Goal: Transaction & Acquisition: Purchase product/service

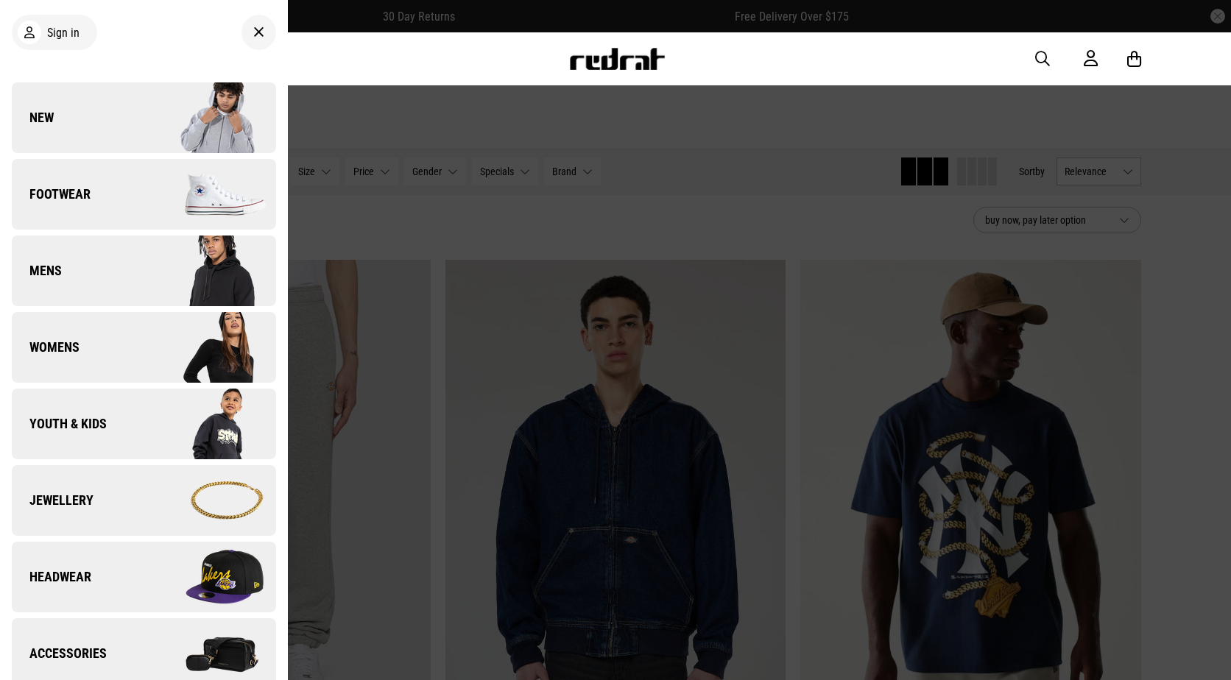
click at [145, 208] on img at bounding box center [210, 195] width 132 height 74
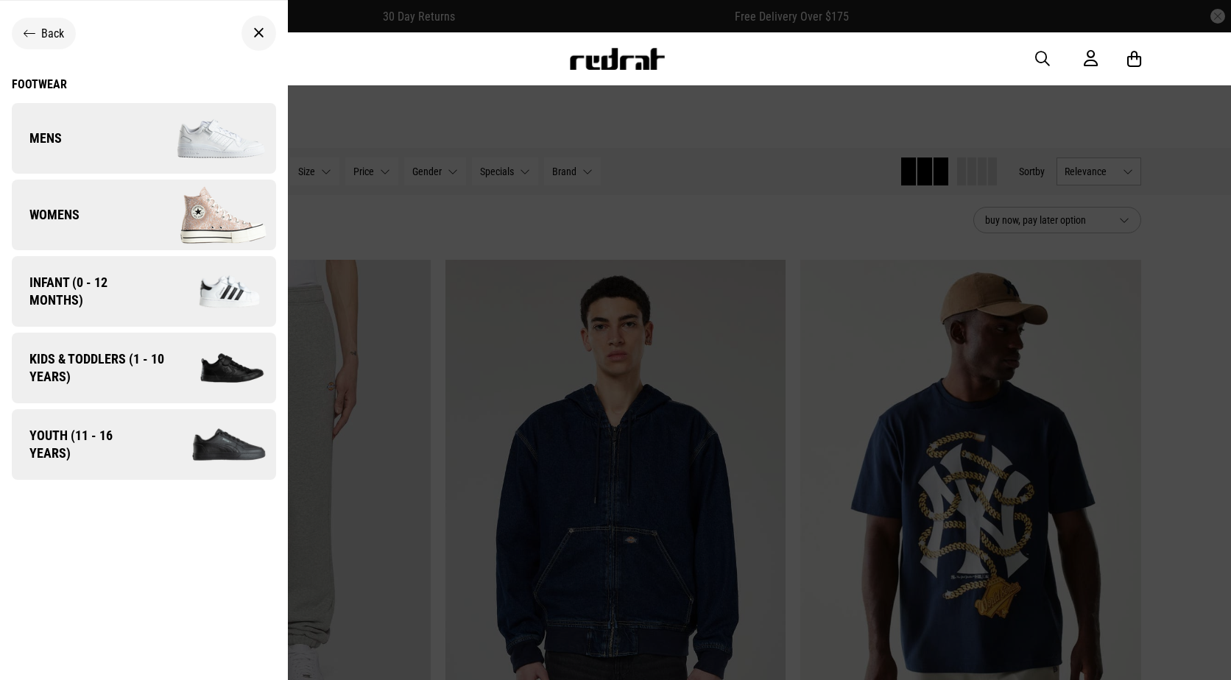
click at [164, 212] on img at bounding box center [210, 215] width 132 height 74
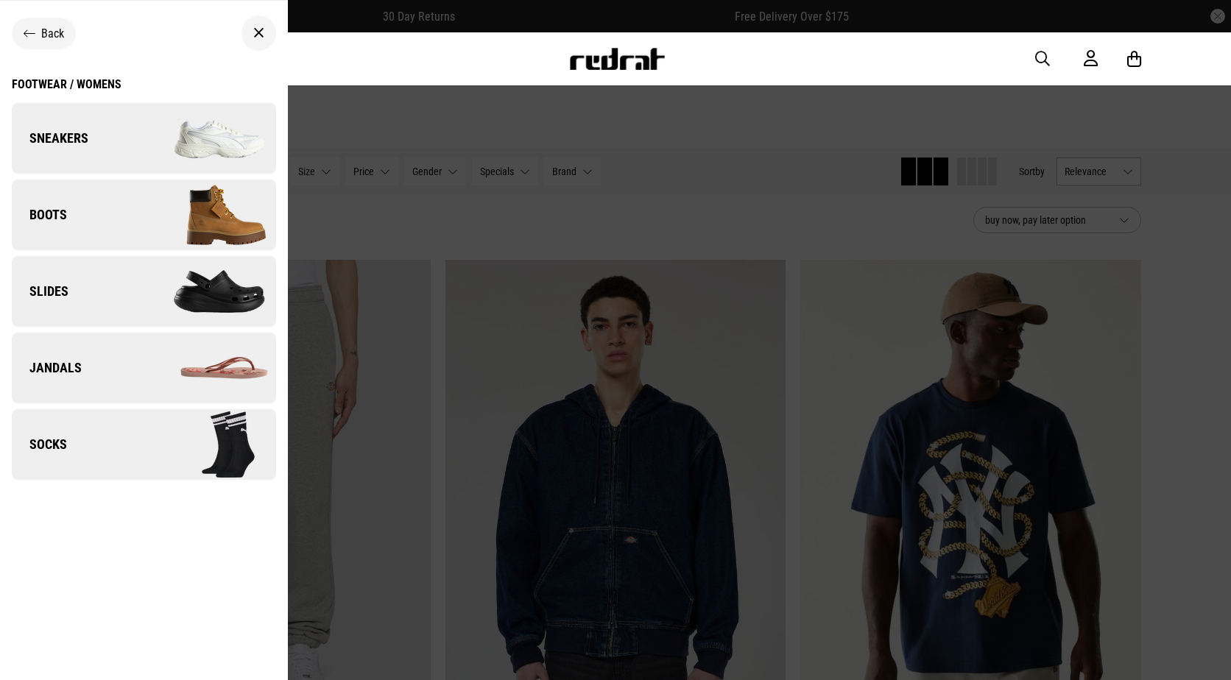
click at [258, 38] on div at bounding box center [258, 32] width 35 height 35
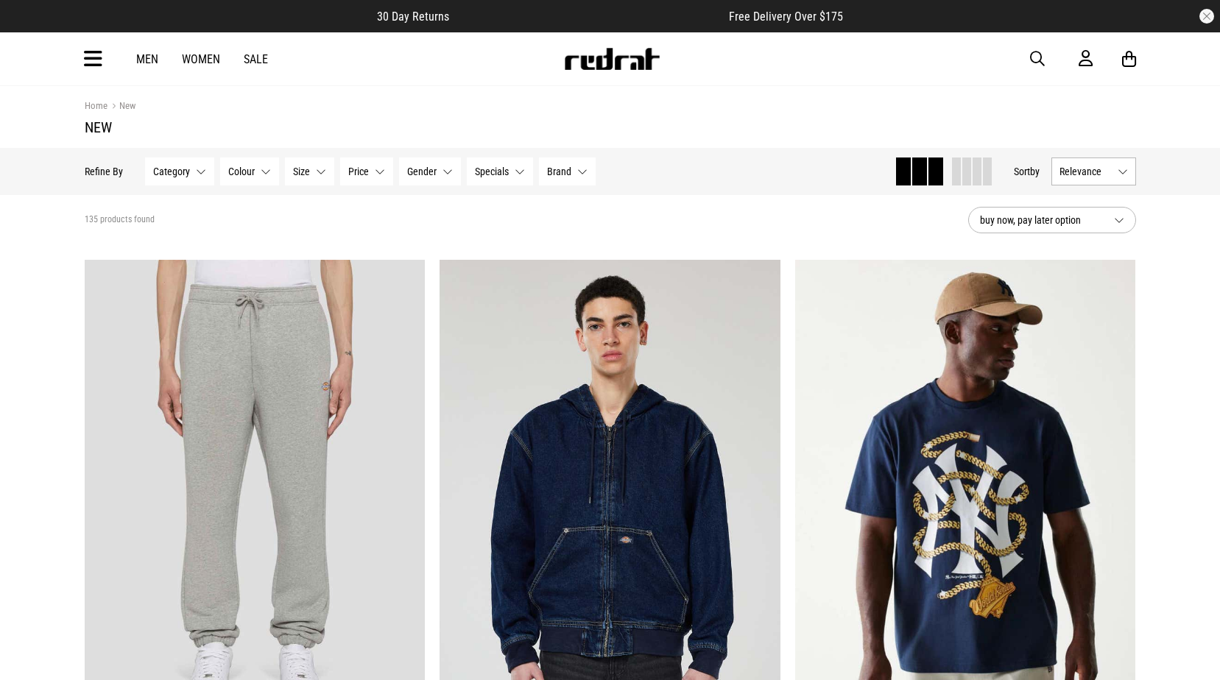
click at [560, 186] on div "Hide Refine s Refine By Filters Category None selected Category 0 Selected Clea…" at bounding box center [484, 171] width 798 height 32
click at [561, 169] on span "Brand" at bounding box center [559, 172] width 24 height 12
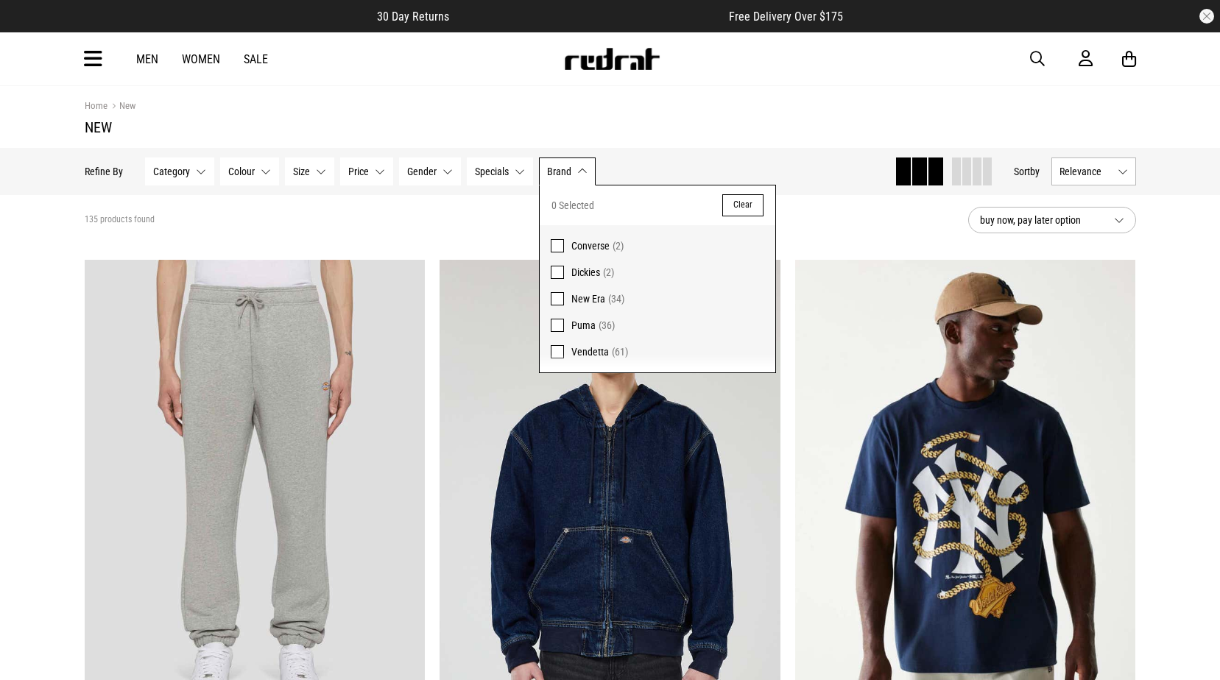
click at [1030, 51] on span "button" at bounding box center [1037, 59] width 15 height 18
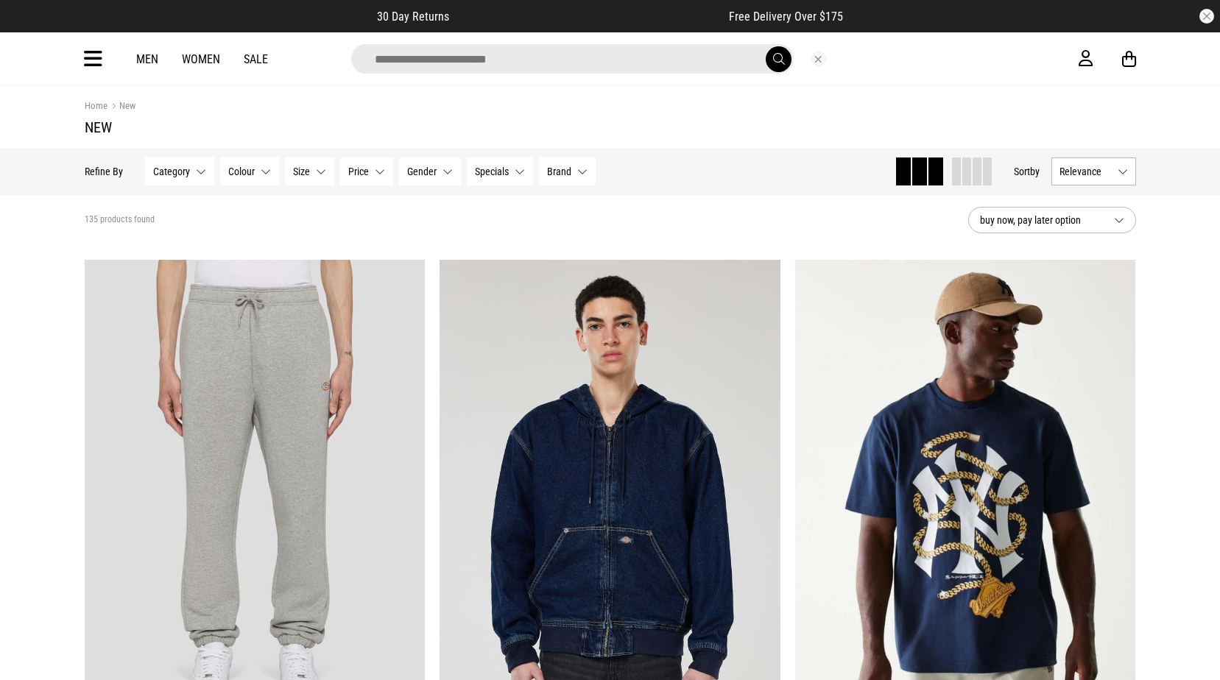
click at [480, 63] on input "search" at bounding box center [572, 58] width 442 height 29
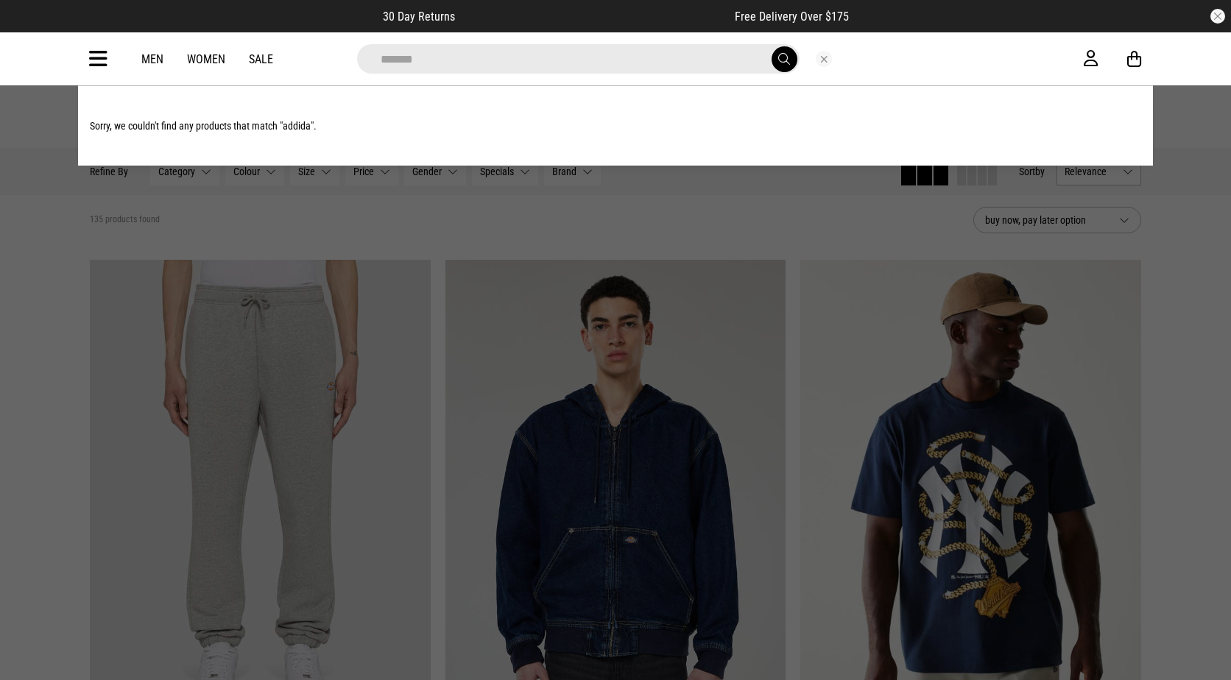
type input "*******"
click at [771, 46] on button "submit" at bounding box center [784, 59] width 26 height 26
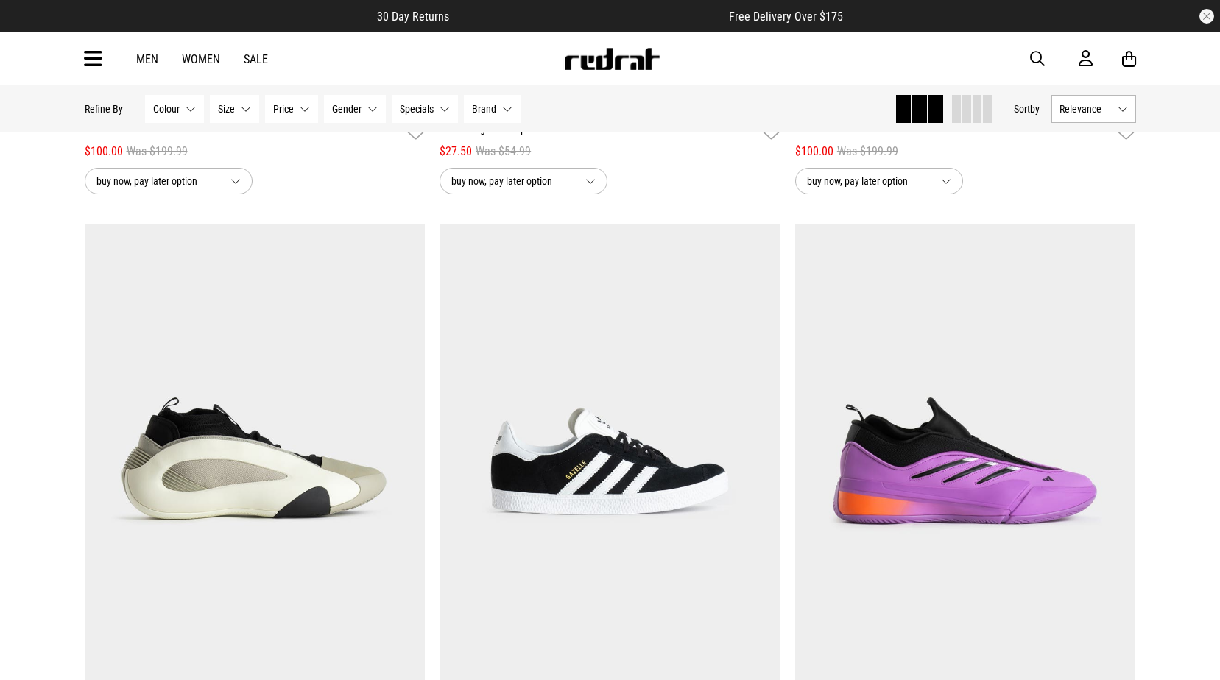
scroll to position [1325, 0]
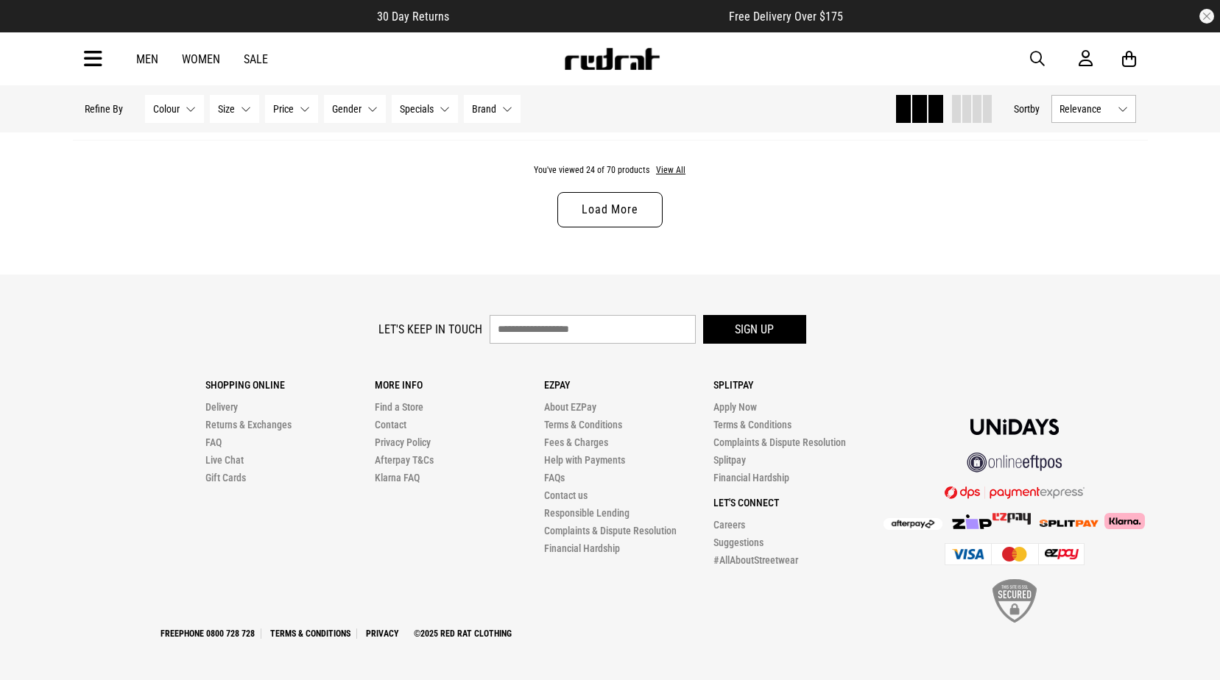
click at [626, 207] on link "Load More" at bounding box center [609, 209] width 105 height 35
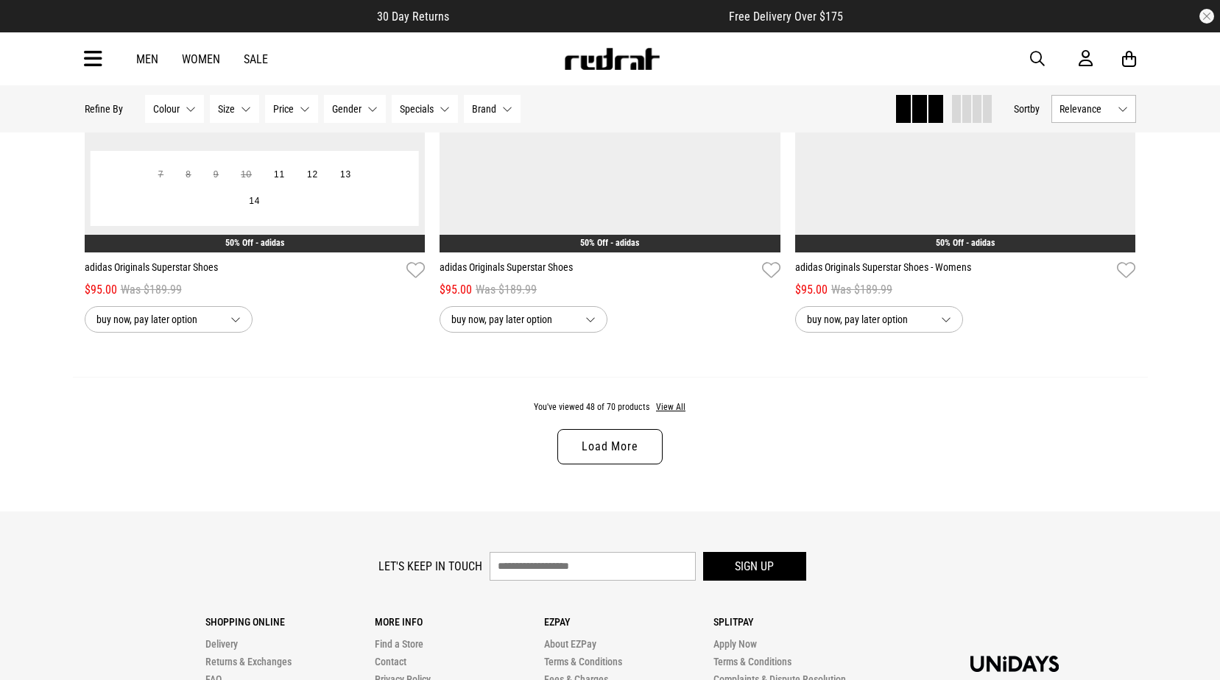
scroll to position [9396, 0]
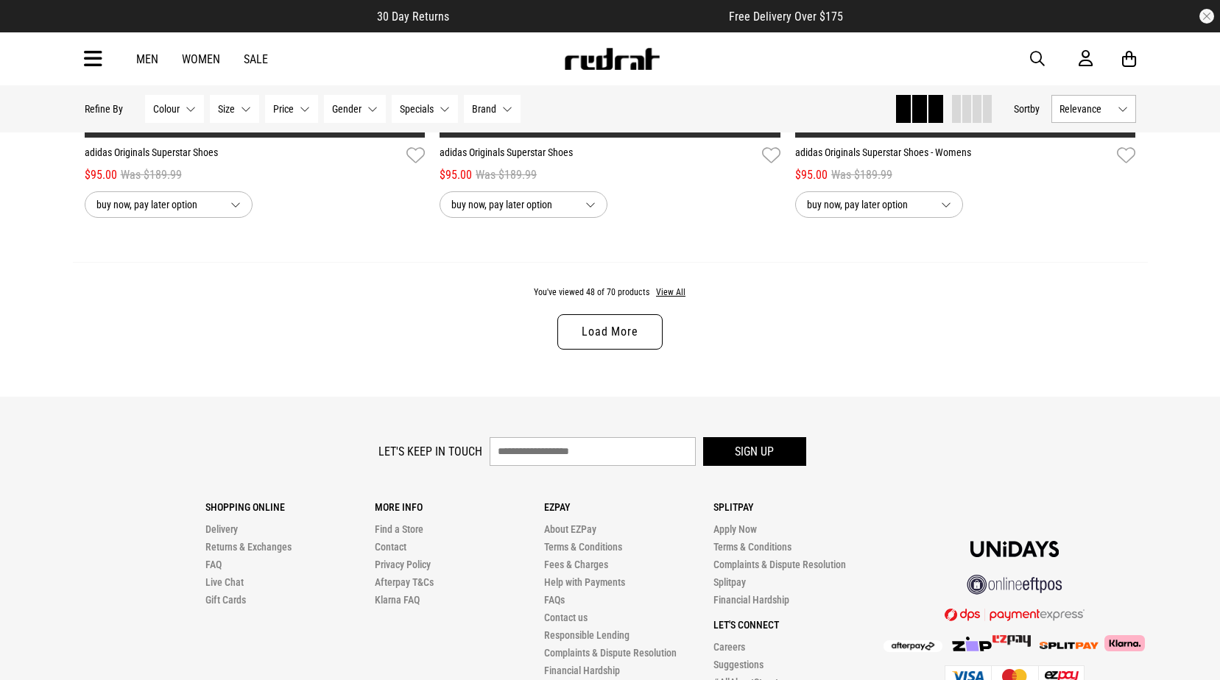
click at [612, 336] on link "Load More" at bounding box center [609, 331] width 105 height 35
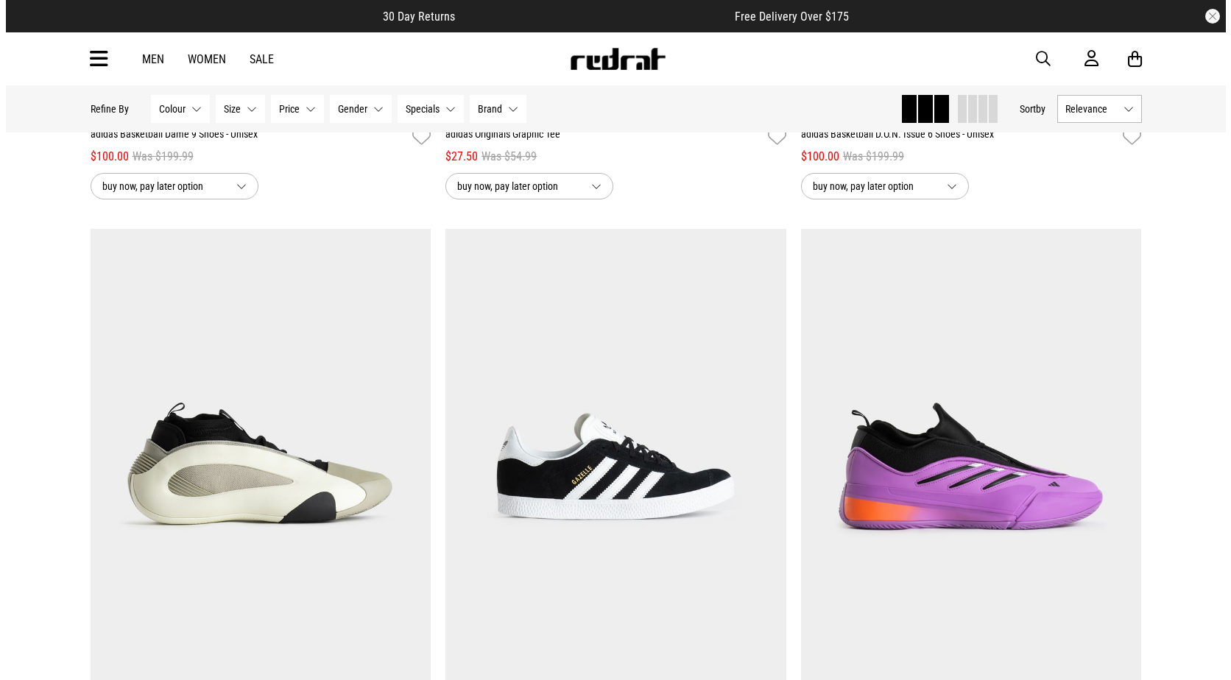
scroll to position [1437, 0]
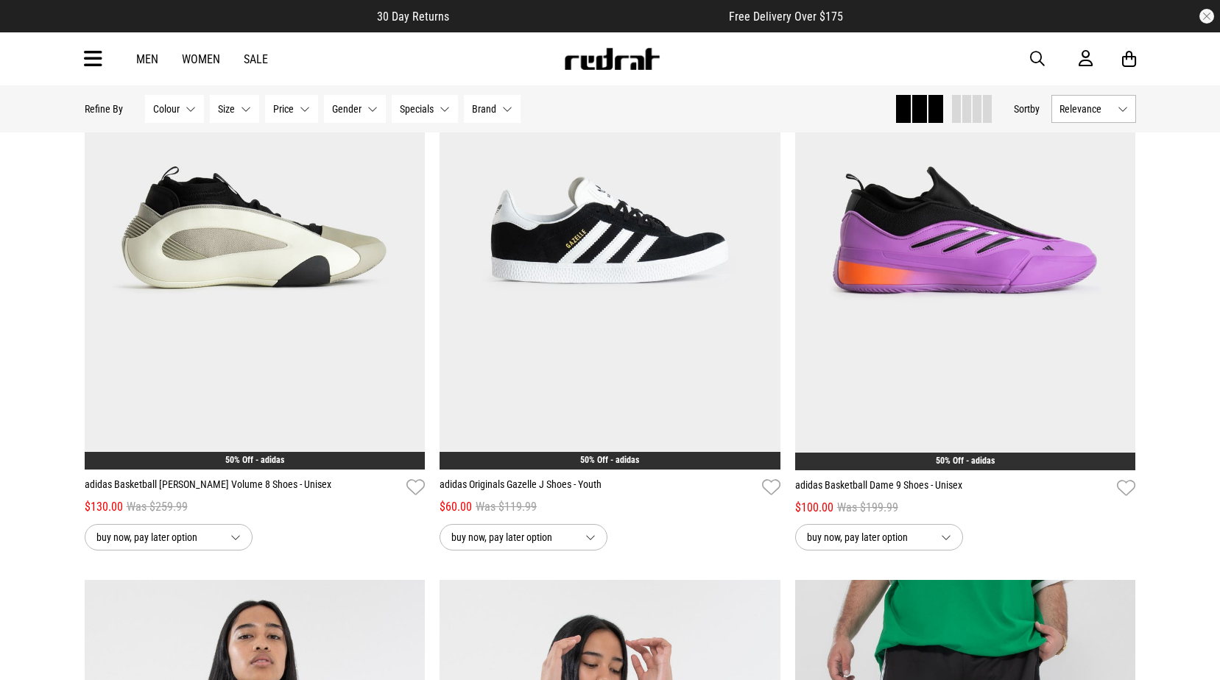
click at [1033, 53] on span "button" at bounding box center [1037, 59] width 15 height 18
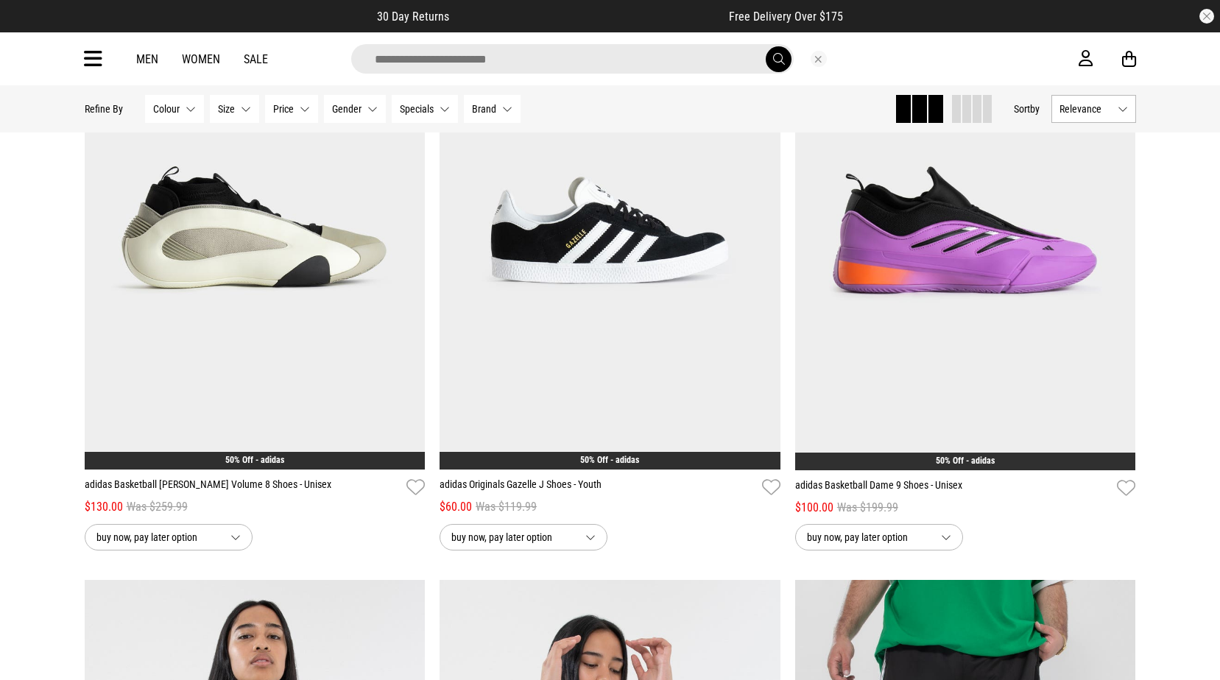
click at [467, 61] on input "search" at bounding box center [572, 58] width 442 height 29
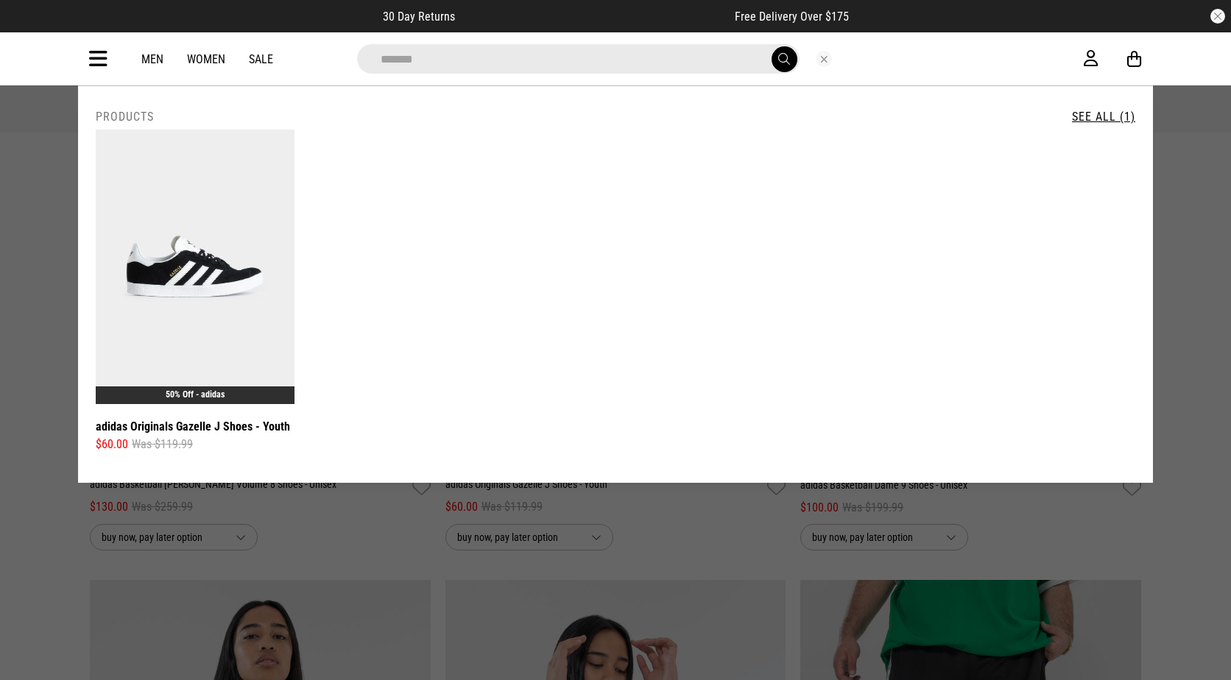
type input "*******"
click at [771, 46] on button "submit" at bounding box center [784, 59] width 26 height 26
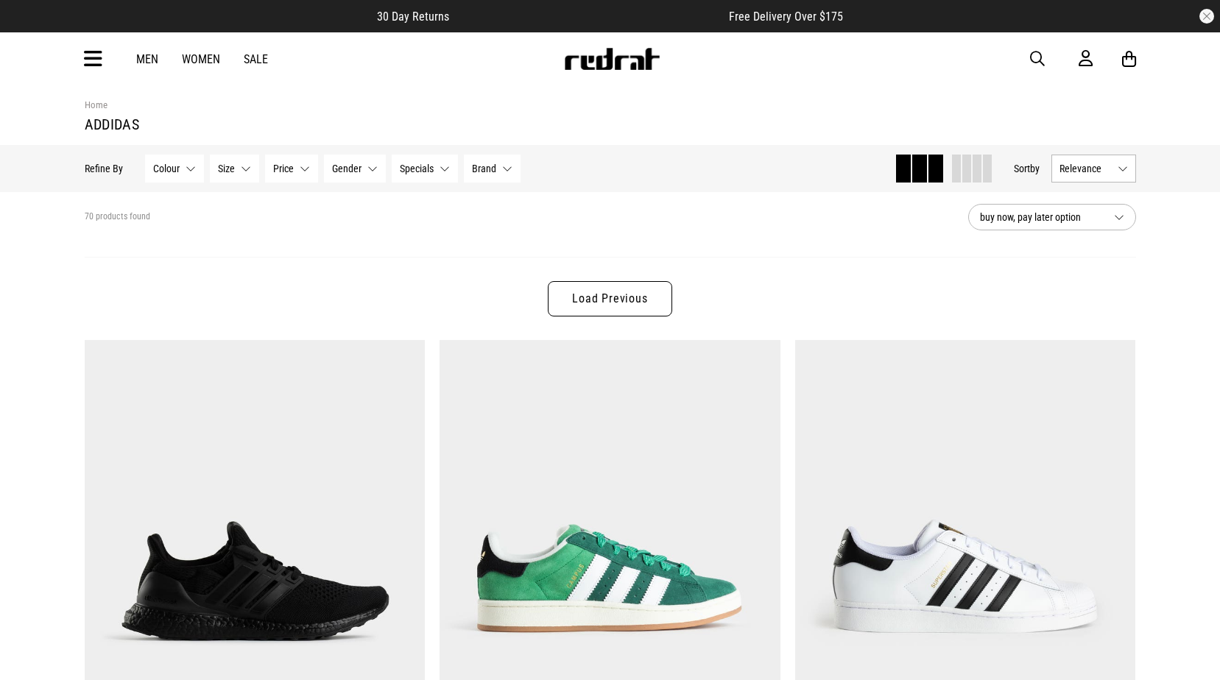
click at [1036, 64] on span "button" at bounding box center [1037, 59] width 15 height 18
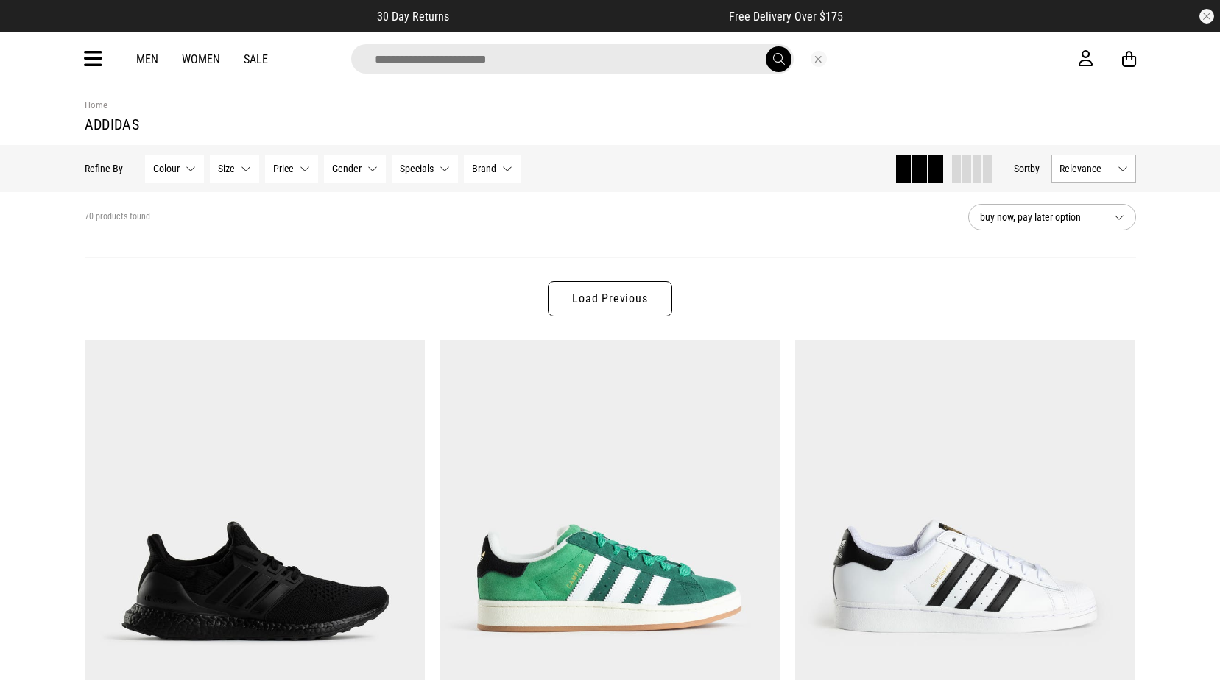
click at [545, 49] on input "search" at bounding box center [572, 58] width 442 height 29
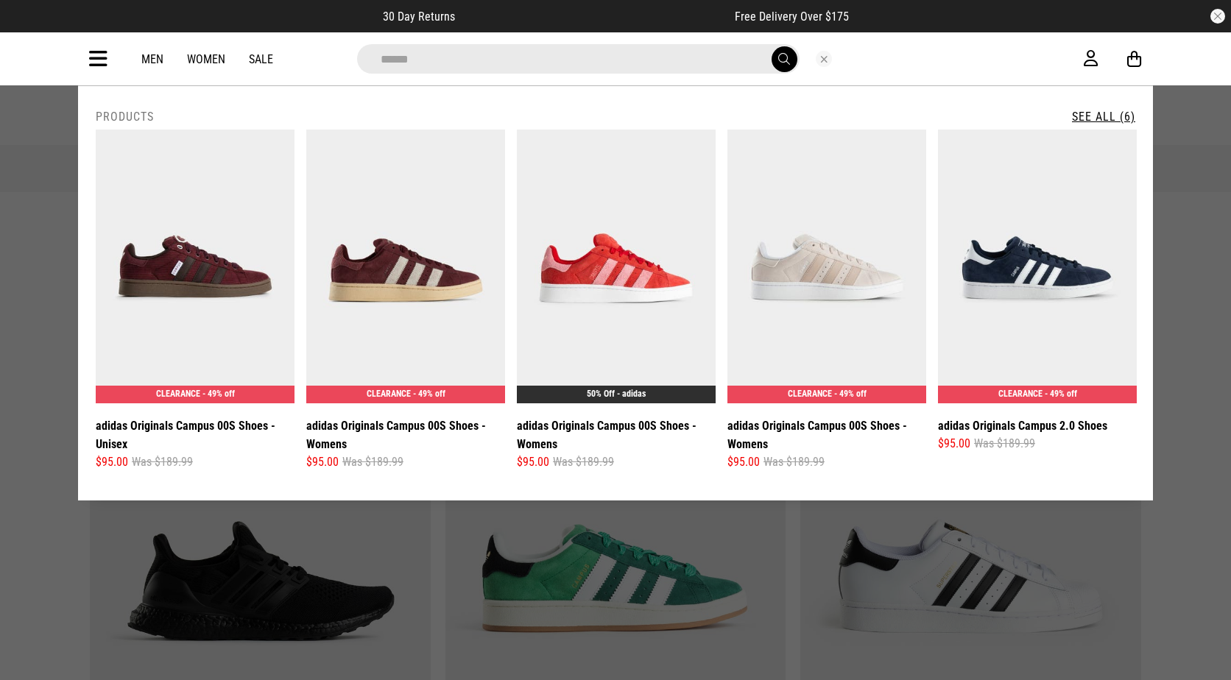
type input "******"
click at [771, 46] on button "submit" at bounding box center [784, 59] width 26 height 26
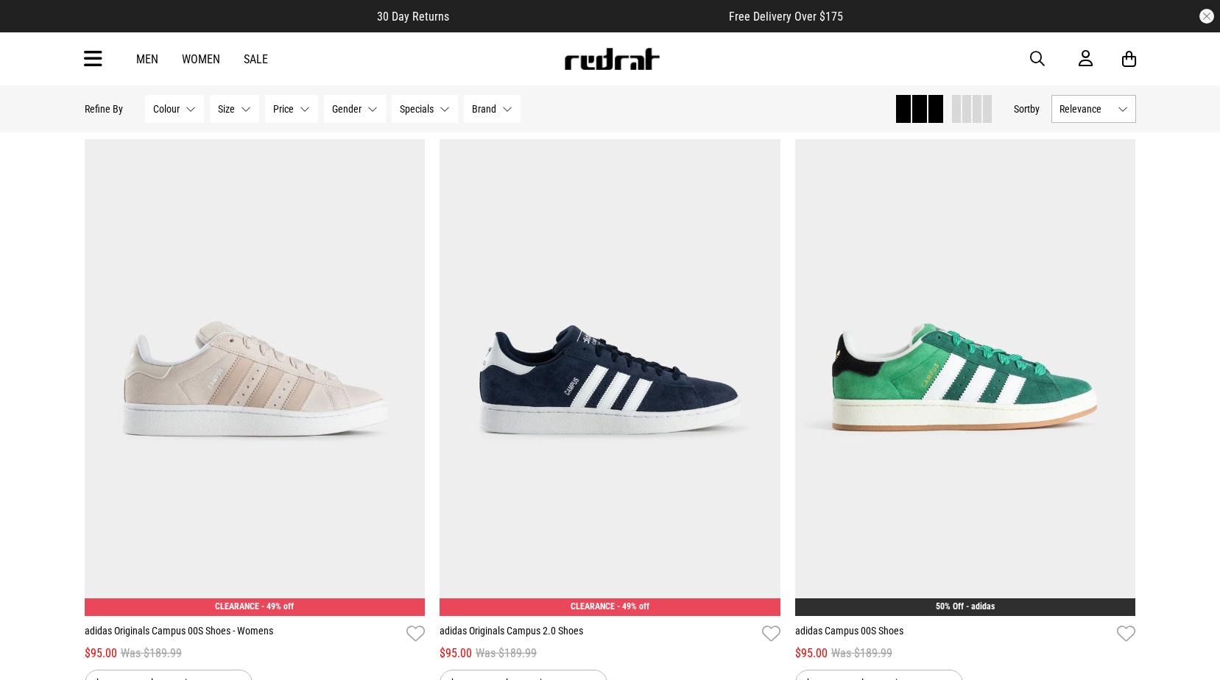
scroll to position [704, 0]
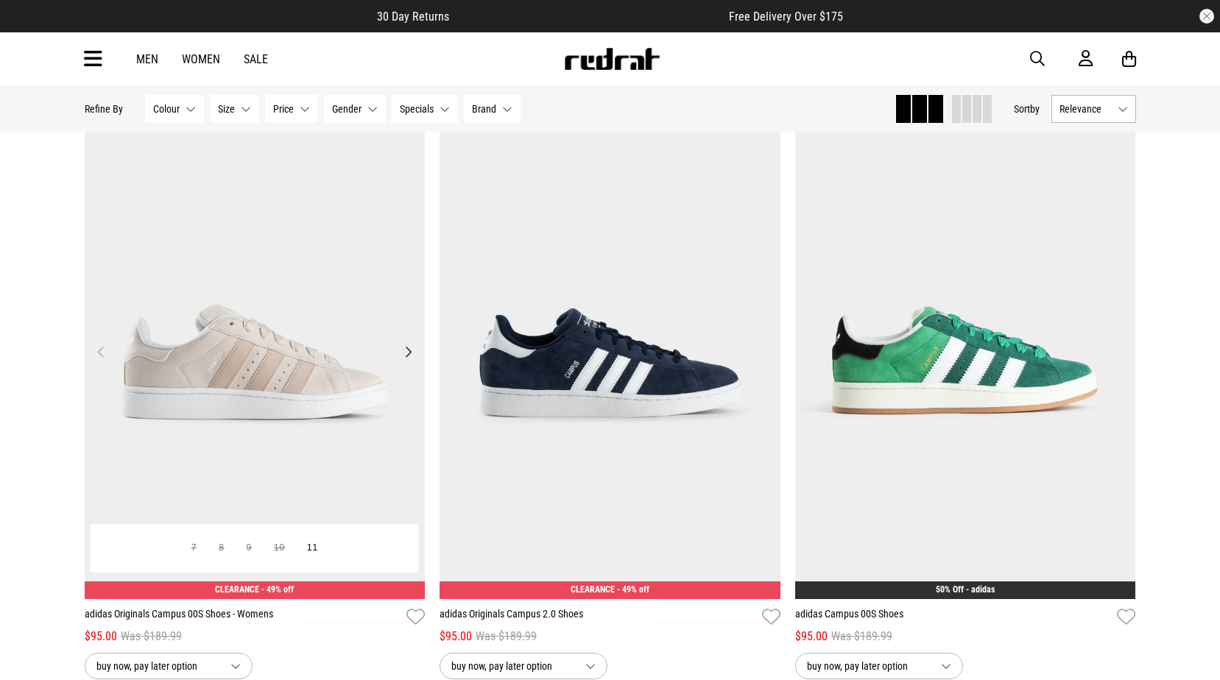
click at [312, 352] on img at bounding box center [255, 360] width 341 height 477
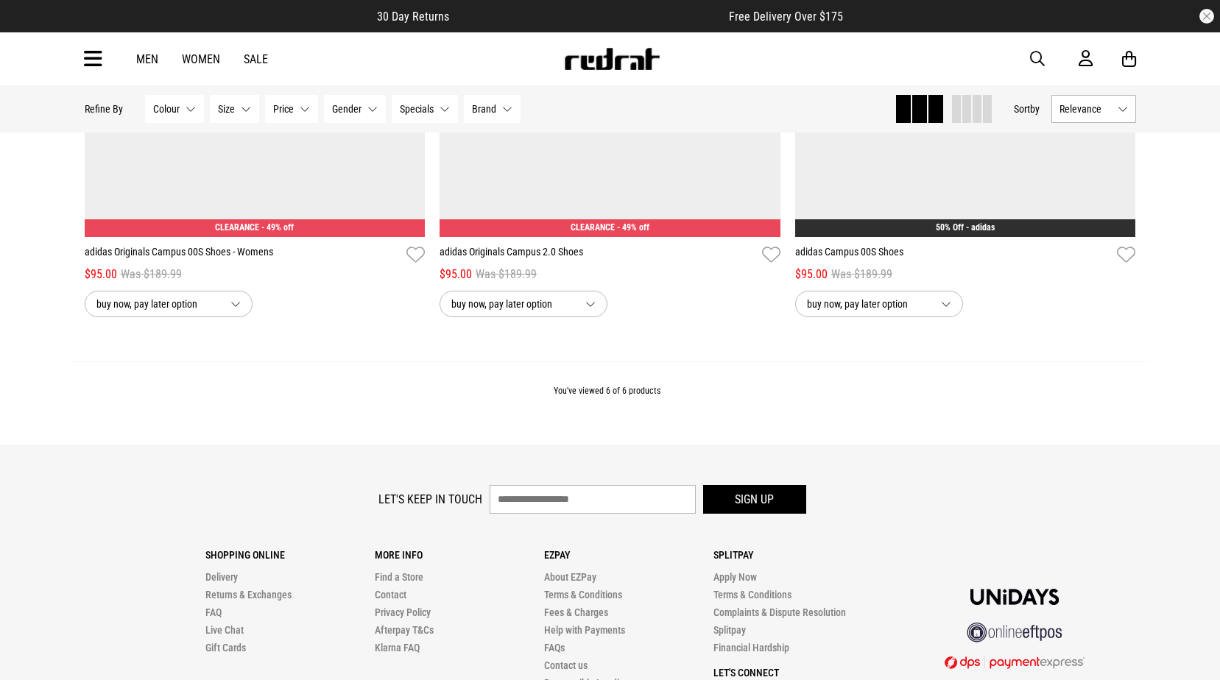
scroll to position [1131, 0]
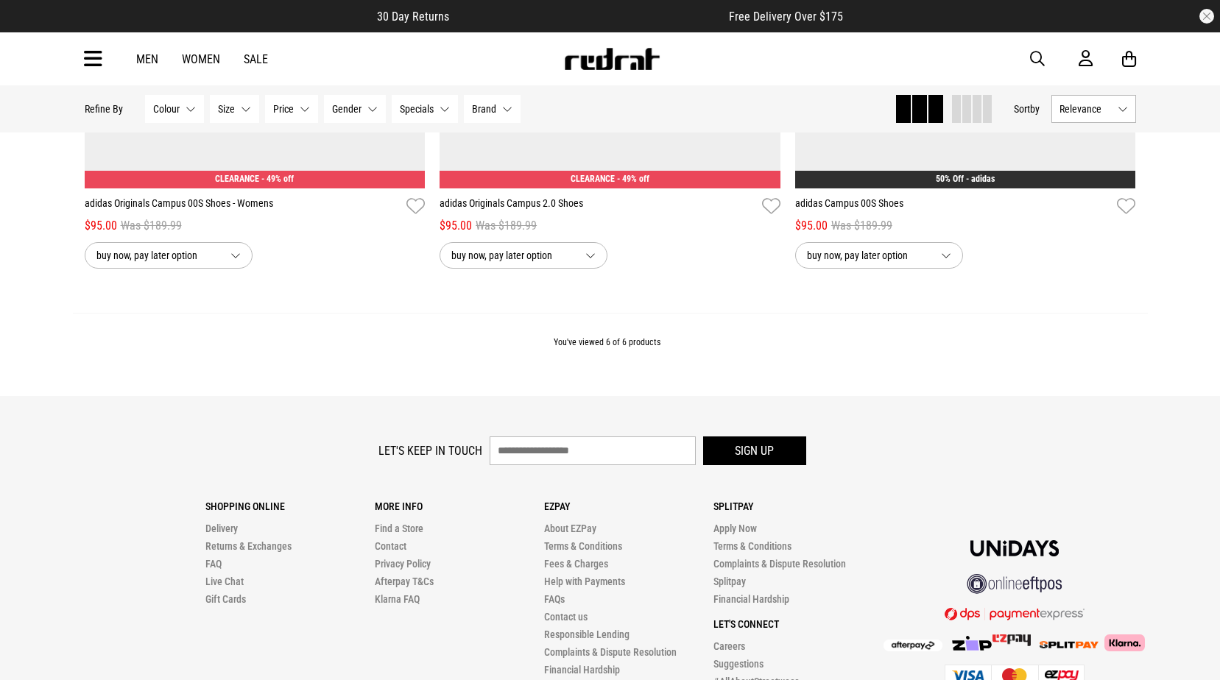
drag, startPoint x: 1219, startPoint y: 434, endPoint x: 1229, endPoint y: 436, distance: 10.7
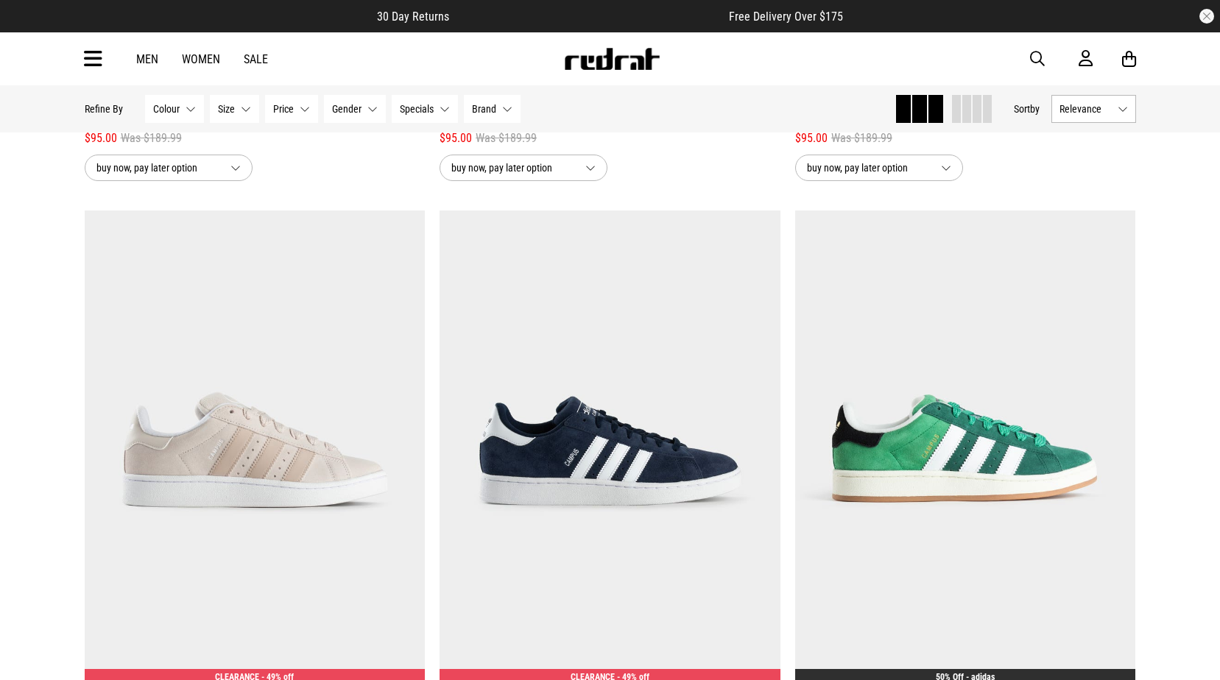
scroll to position [772, 0]
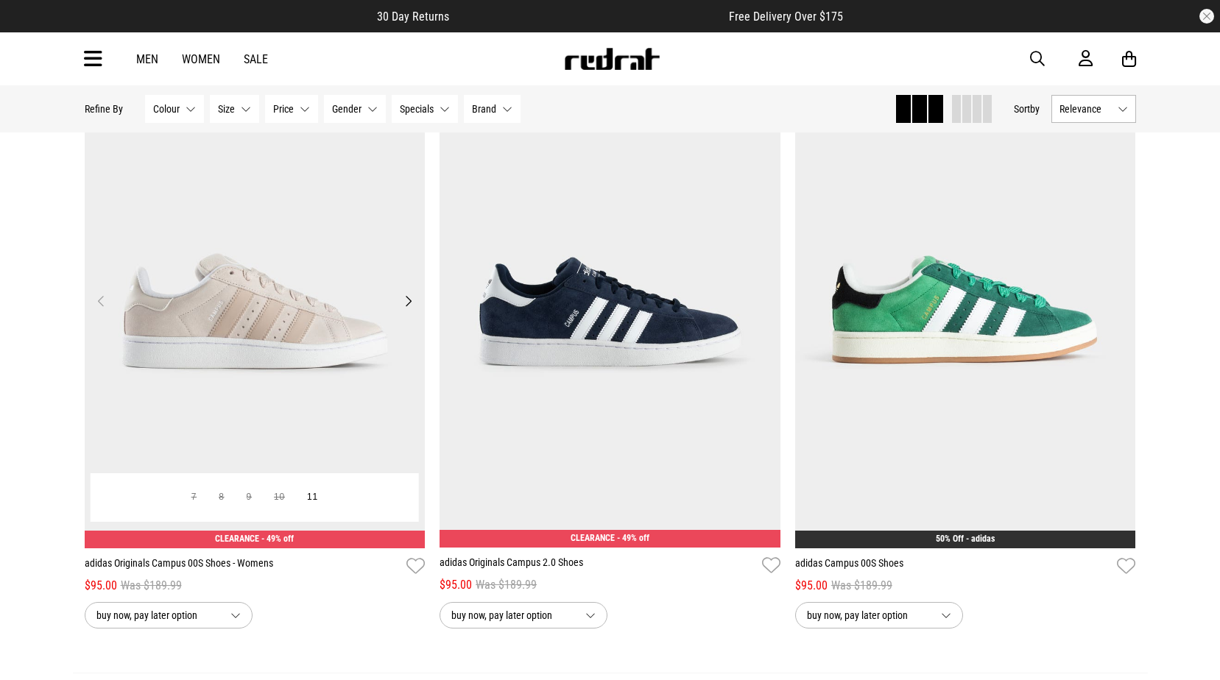
click at [311, 290] on img at bounding box center [255, 309] width 341 height 477
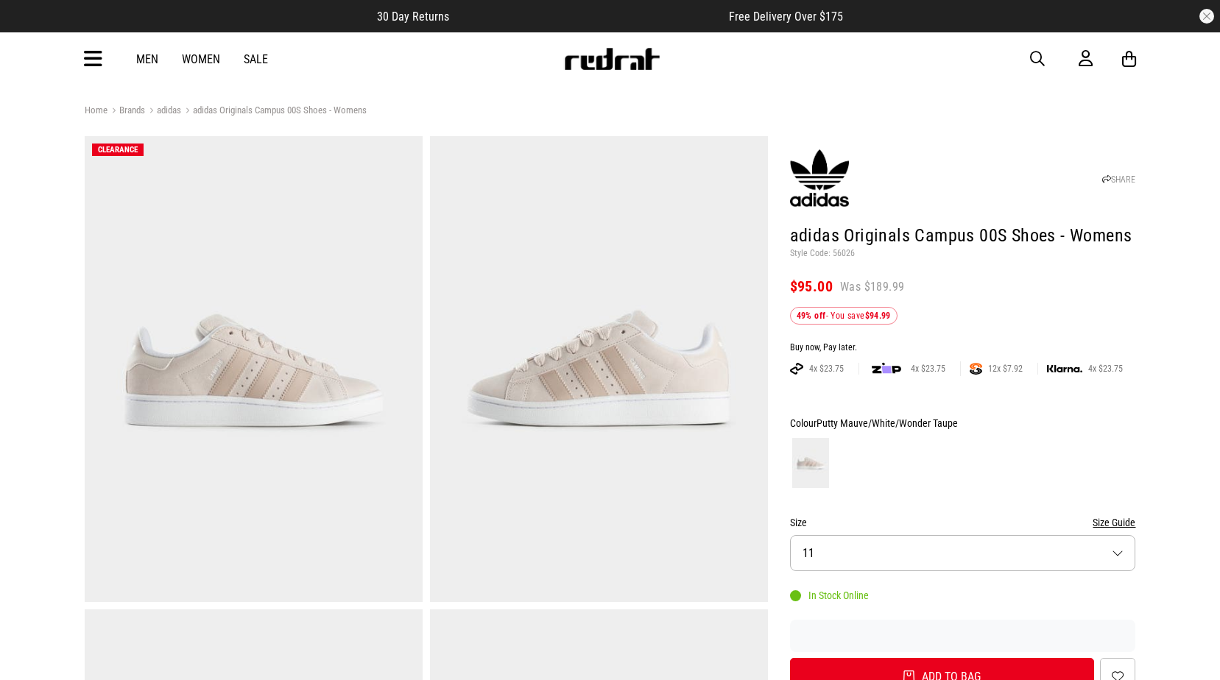
click at [835, 254] on p "Style Code: 56026" at bounding box center [963, 254] width 346 height 12
copy p "56026"
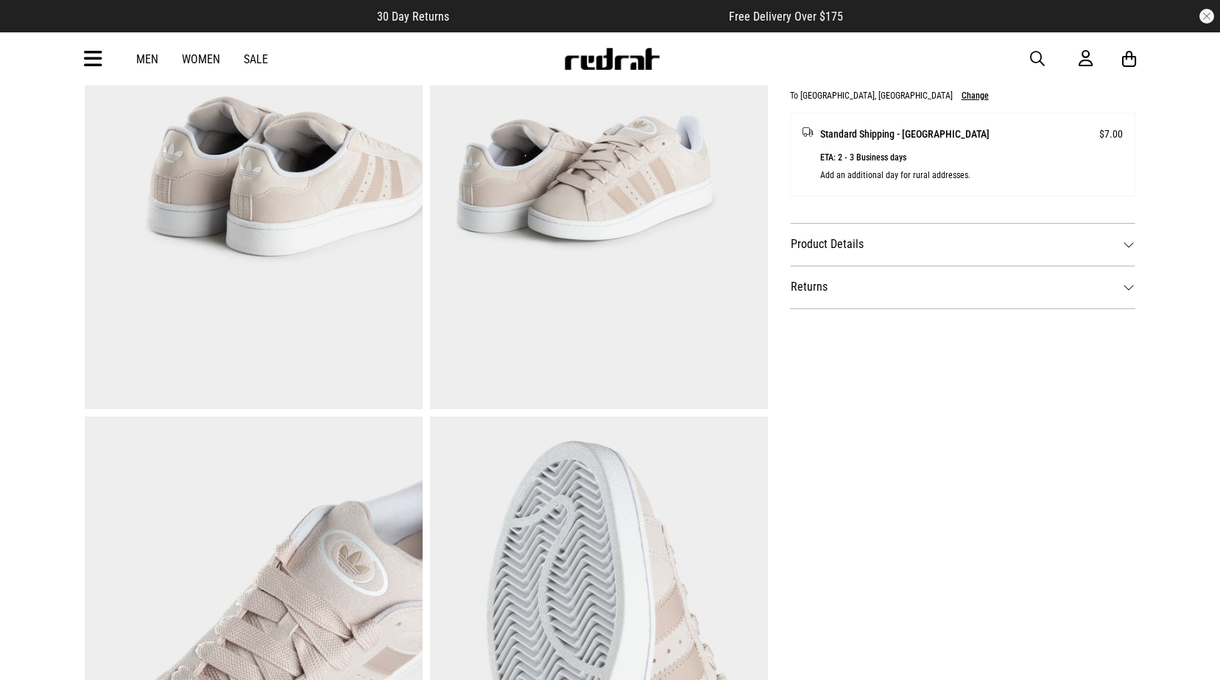
scroll to position [883, 0]
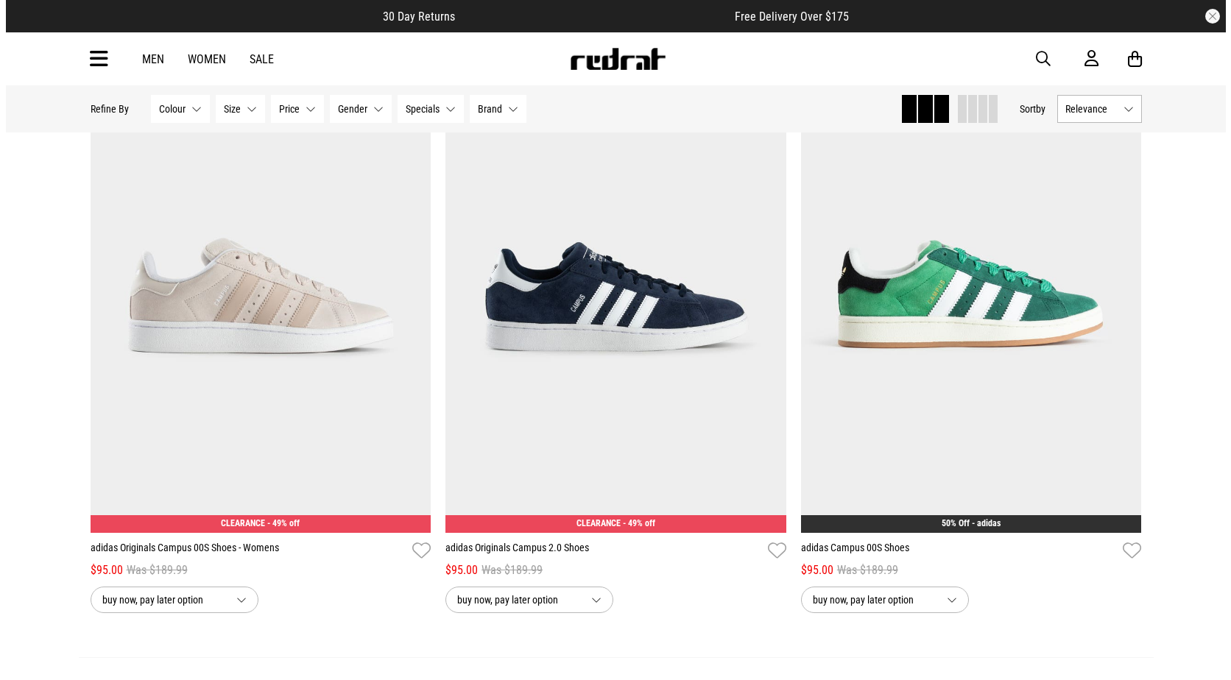
scroll to position [957, 0]
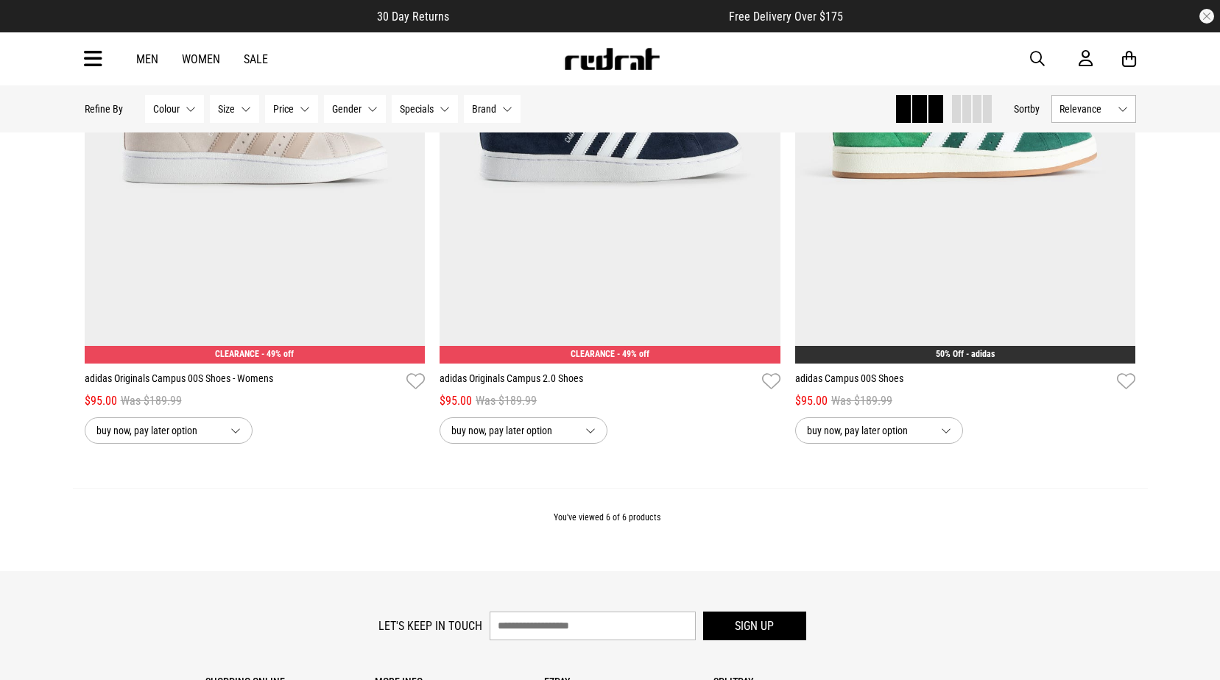
click at [1044, 59] on button "button" at bounding box center [1044, 59] width 29 height 18
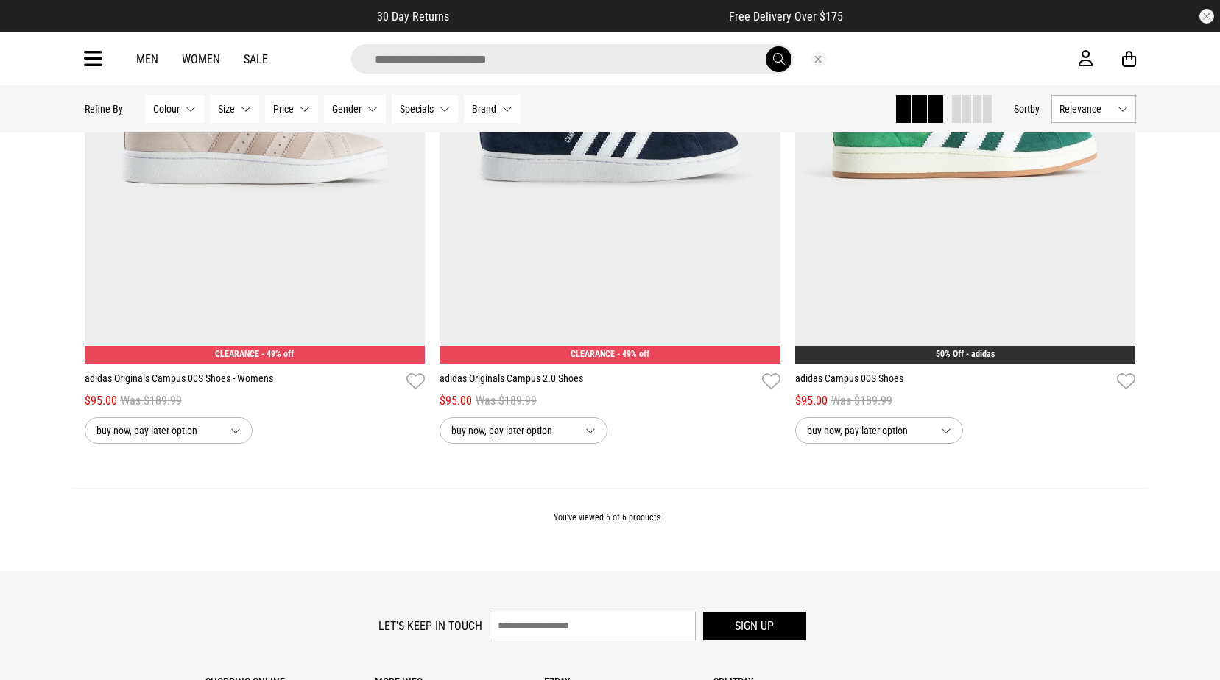
click at [670, 66] on input "search" at bounding box center [572, 58] width 442 height 29
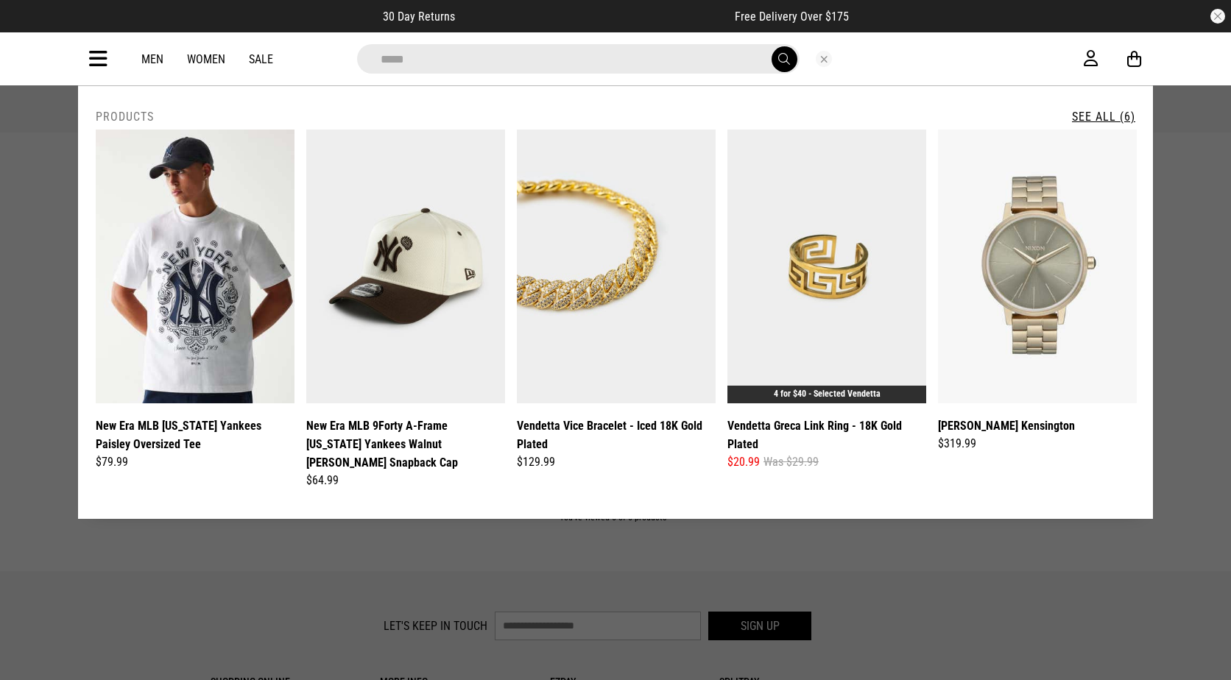
type input "*****"
click at [771, 46] on button "submit" at bounding box center [784, 59] width 26 height 26
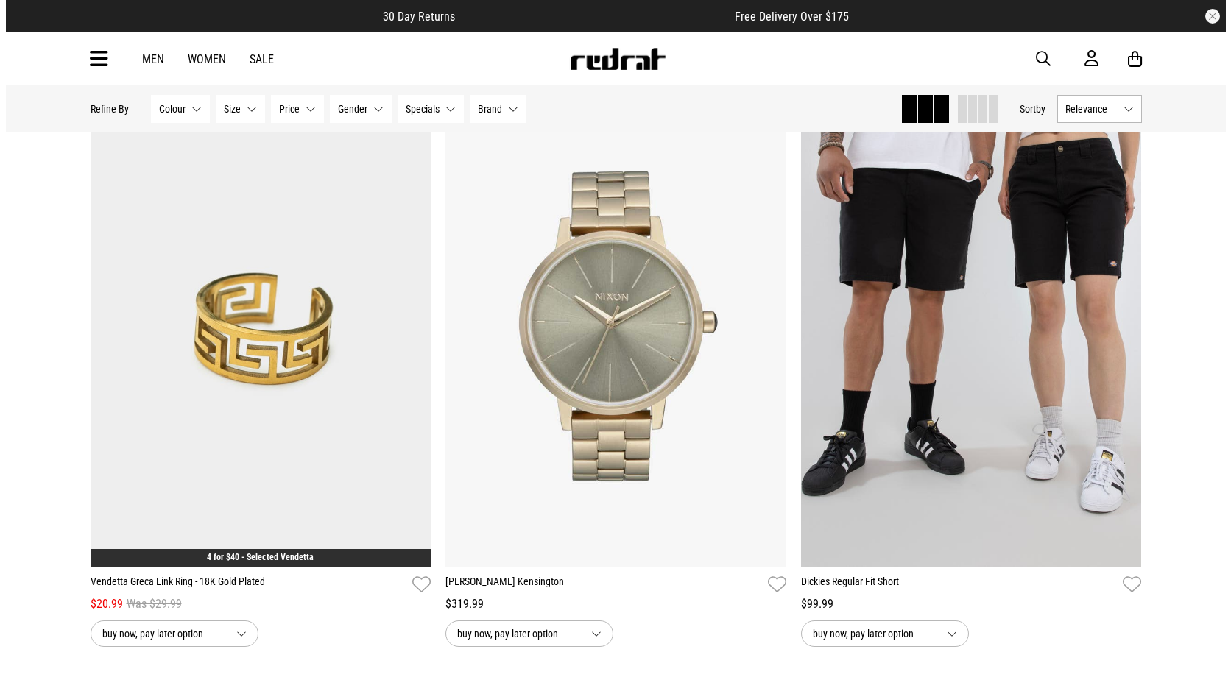
scroll to position [957, 0]
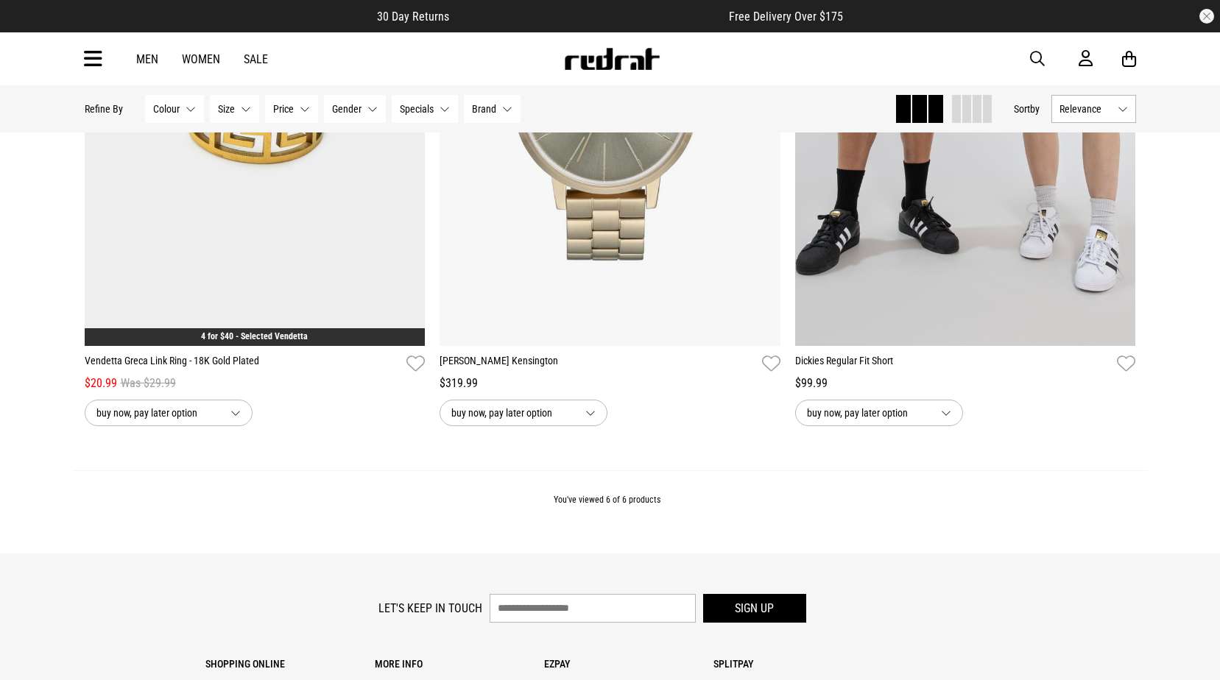
click at [1042, 58] on span "button" at bounding box center [1037, 59] width 15 height 18
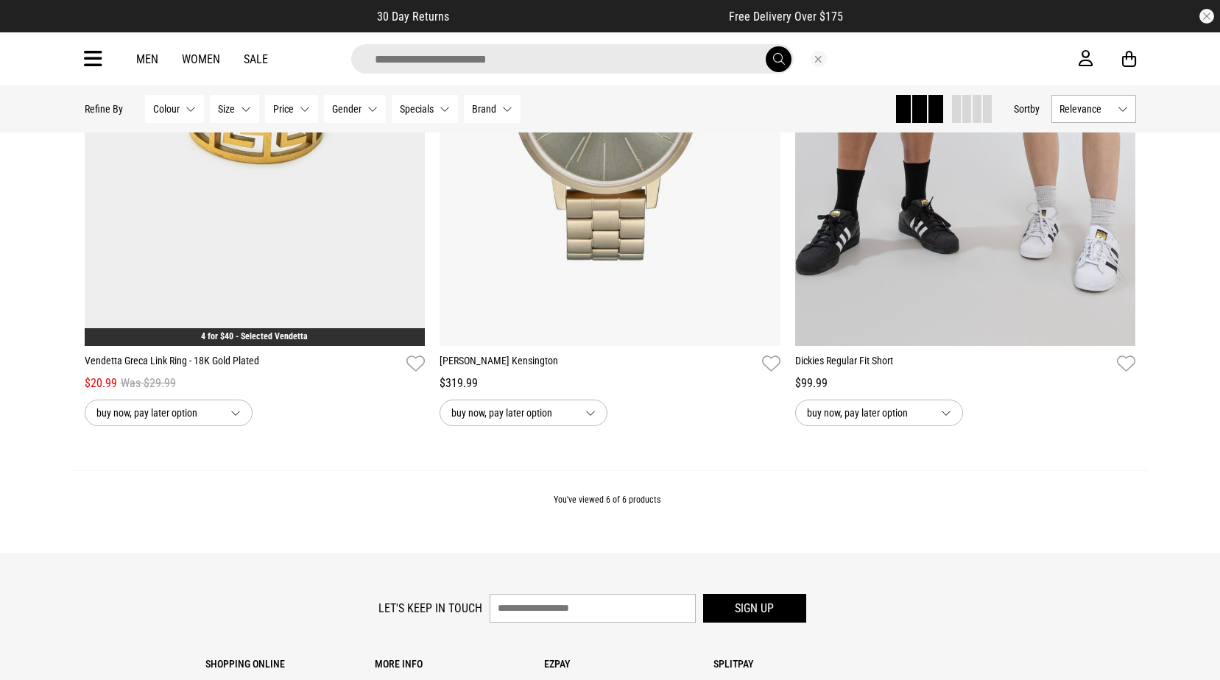
click at [753, 56] on input "search" at bounding box center [572, 58] width 442 height 29
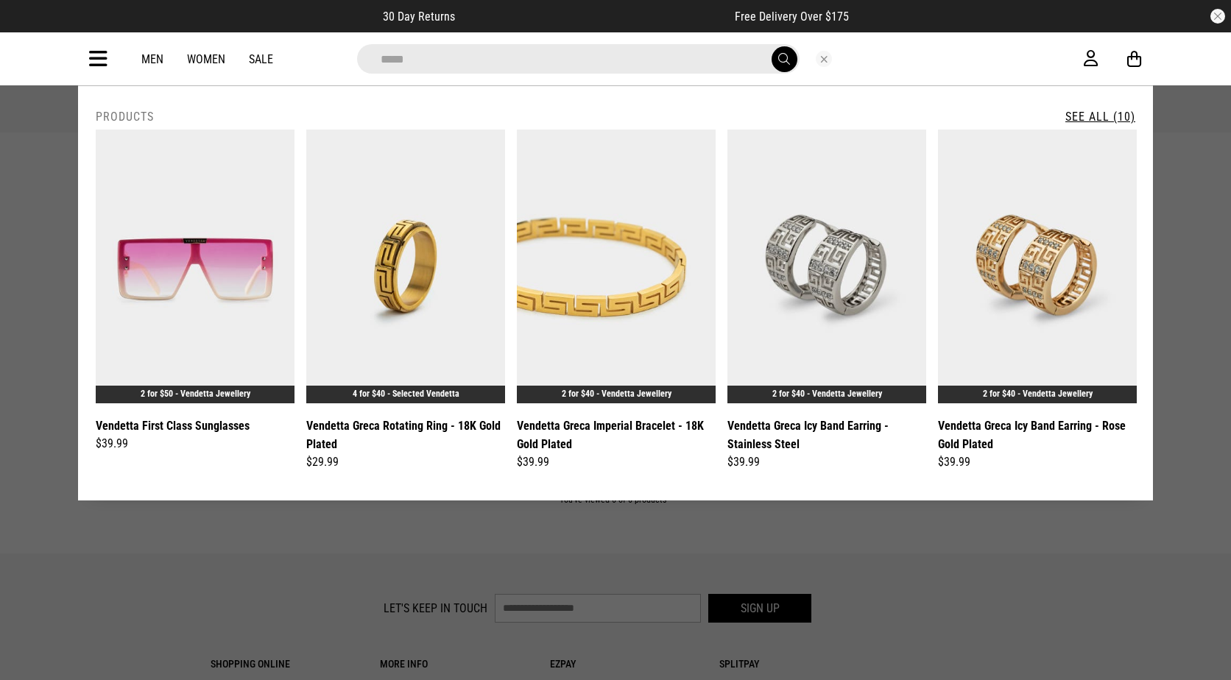
type input "*****"
click at [771, 46] on button "submit" at bounding box center [784, 59] width 26 height 26
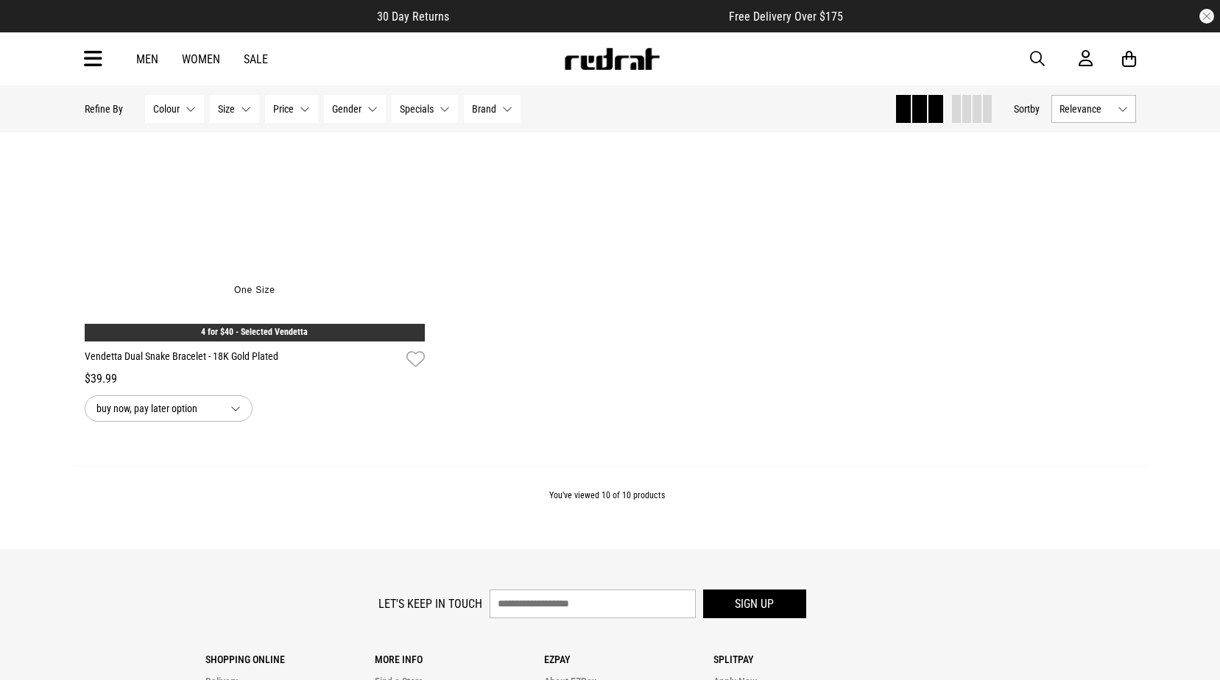
scroll to position [2056, 0]
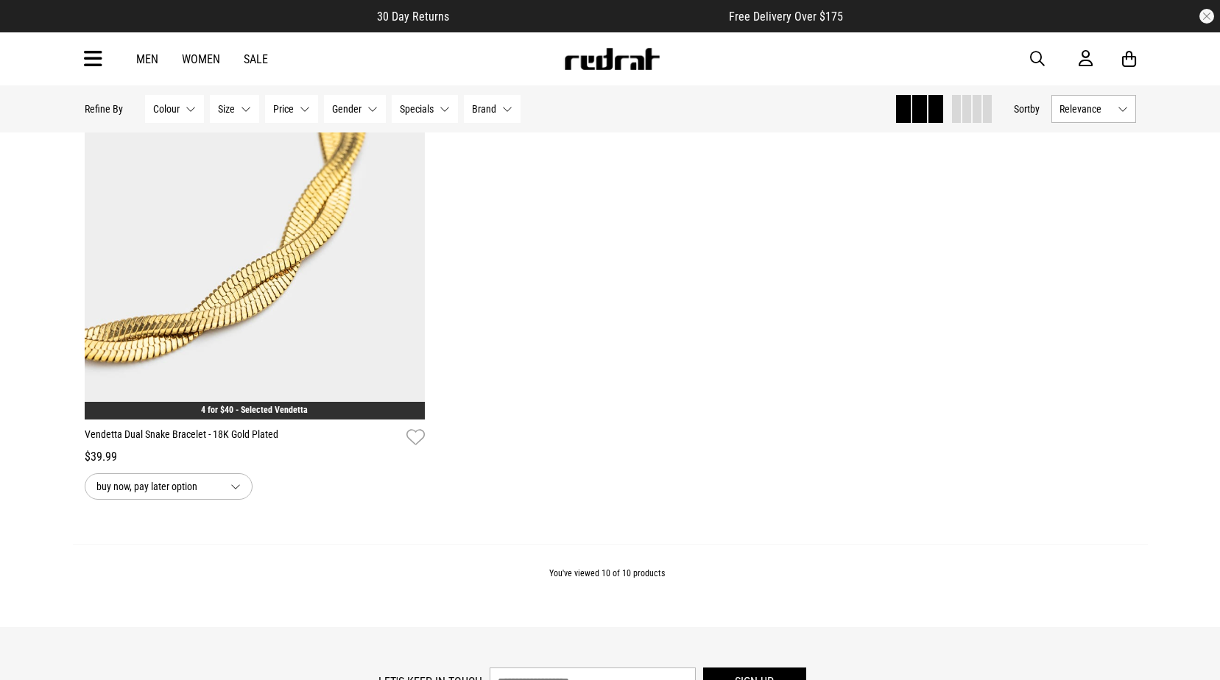
click at [606, 66] on img at bounding box center [611, 59] width 97 height 22
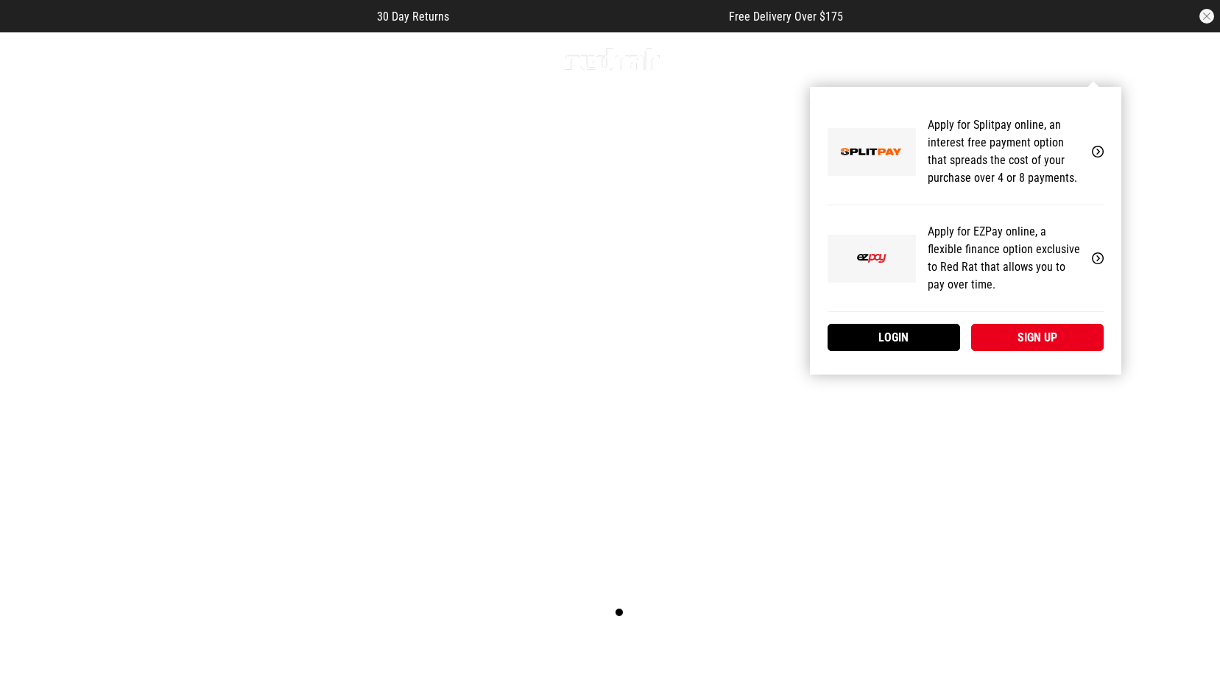
click at [1036, 87] on div "My Account Apply for Splitpay online, an interest free payment option that spre…" at bounding box center [965, 231] width 311 height 288
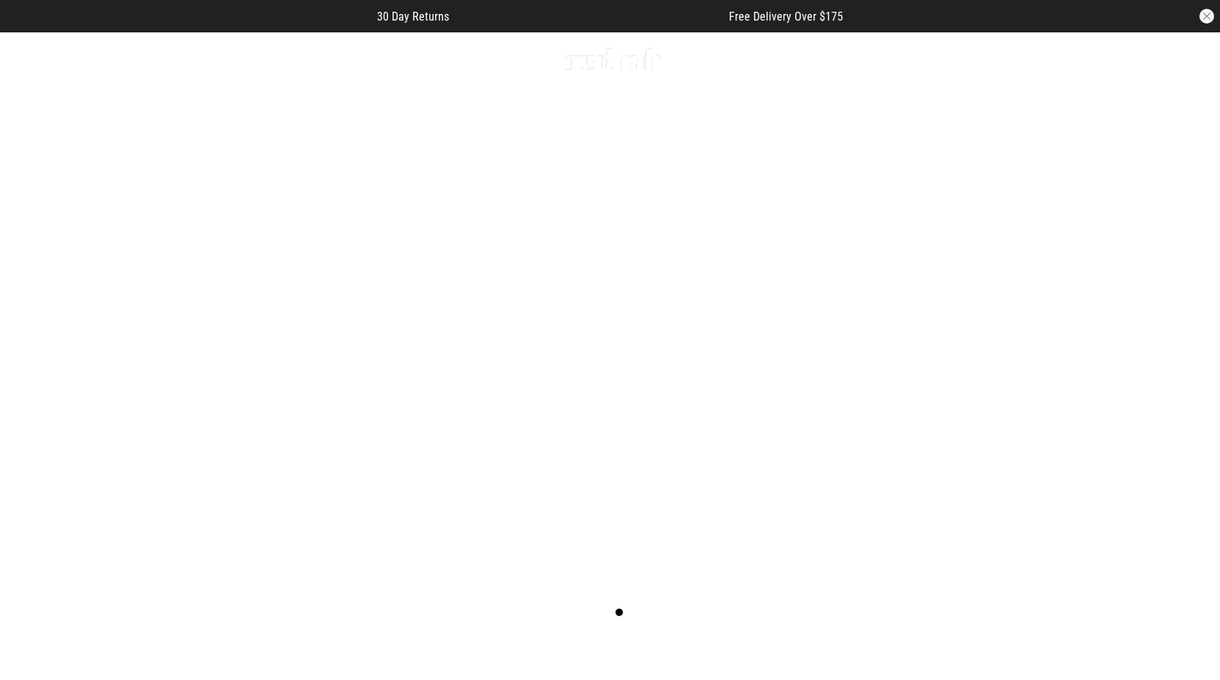
click at [1036, 54] on span "button" at bounding box center [1037, 59] width 15 height 18
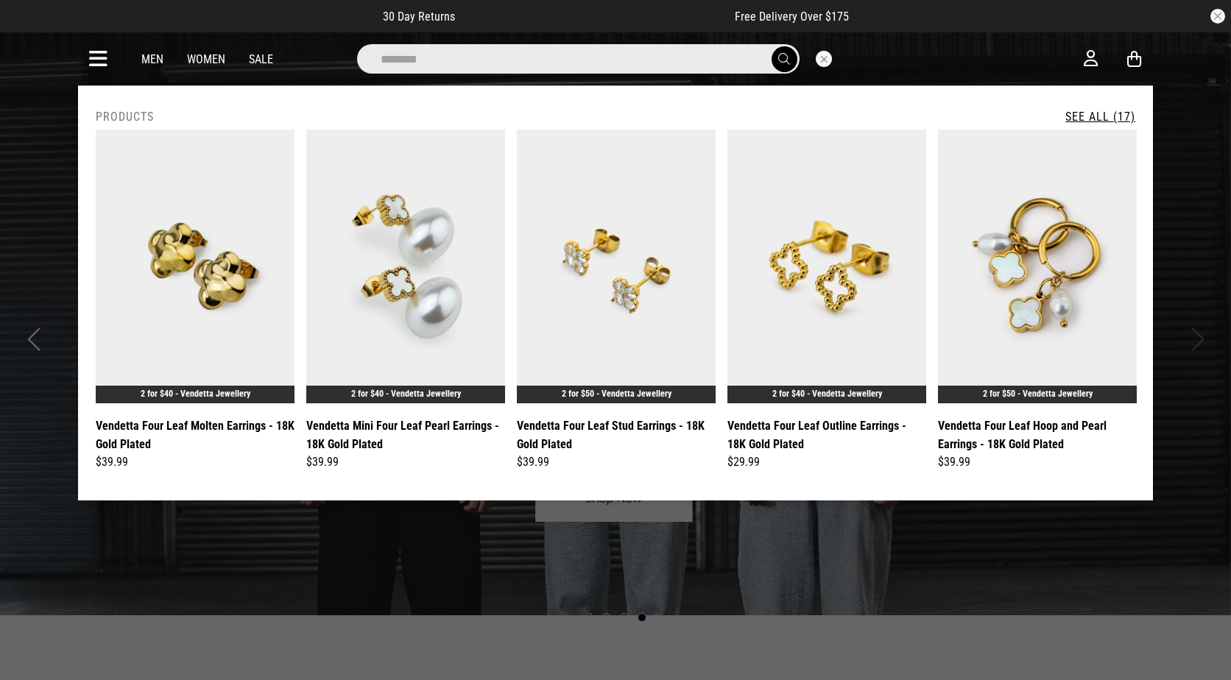
type input "********"
click at [771, 46] on button "submit" at bounding box center [784, 59] width 26 height 26
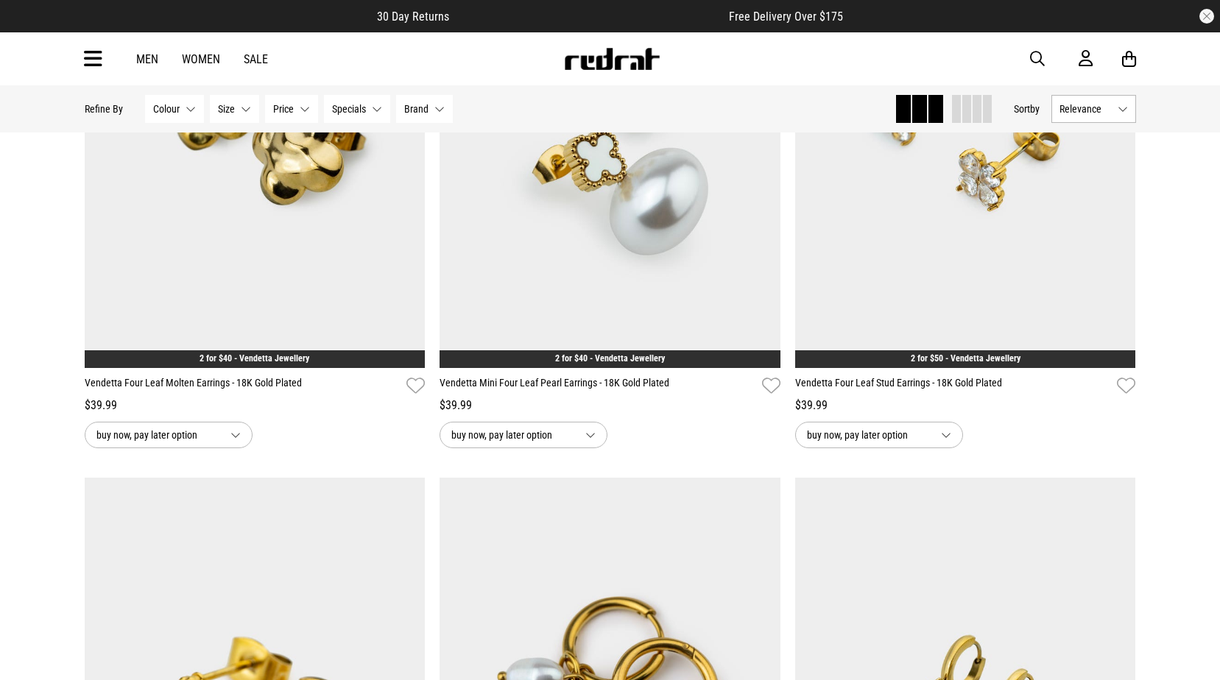
scroll to position [147, 0]
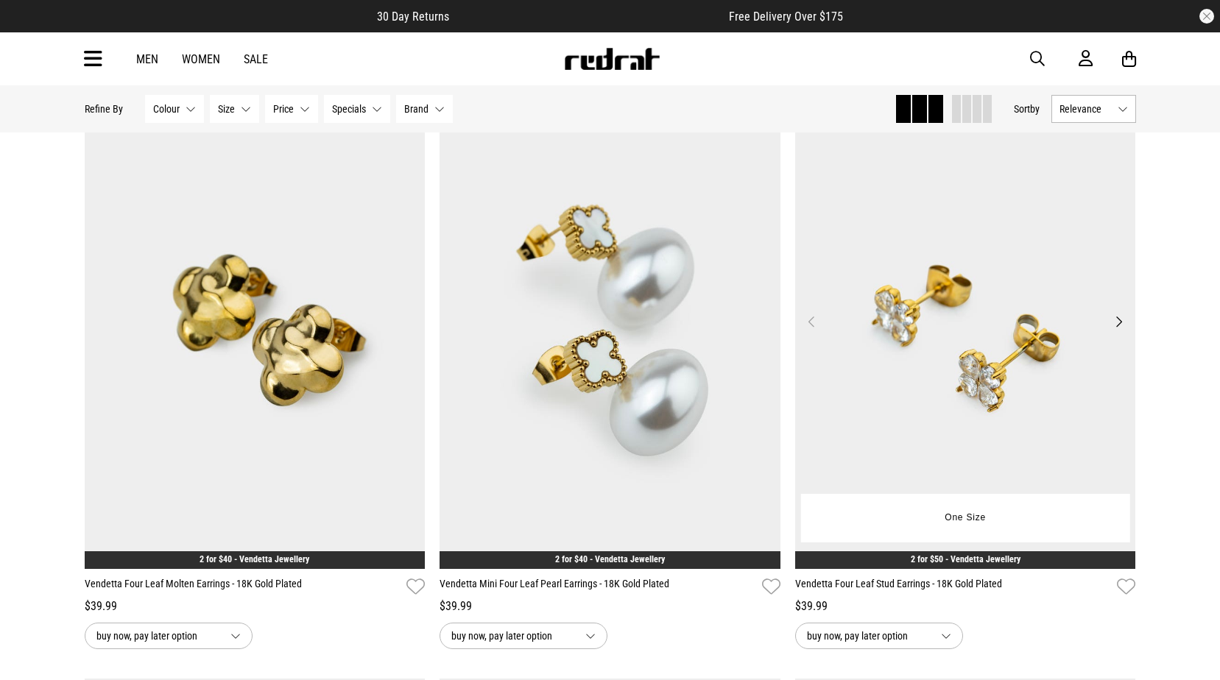
click at [1005, 325] on img at bounding box center [965, 330] width 341 height 477
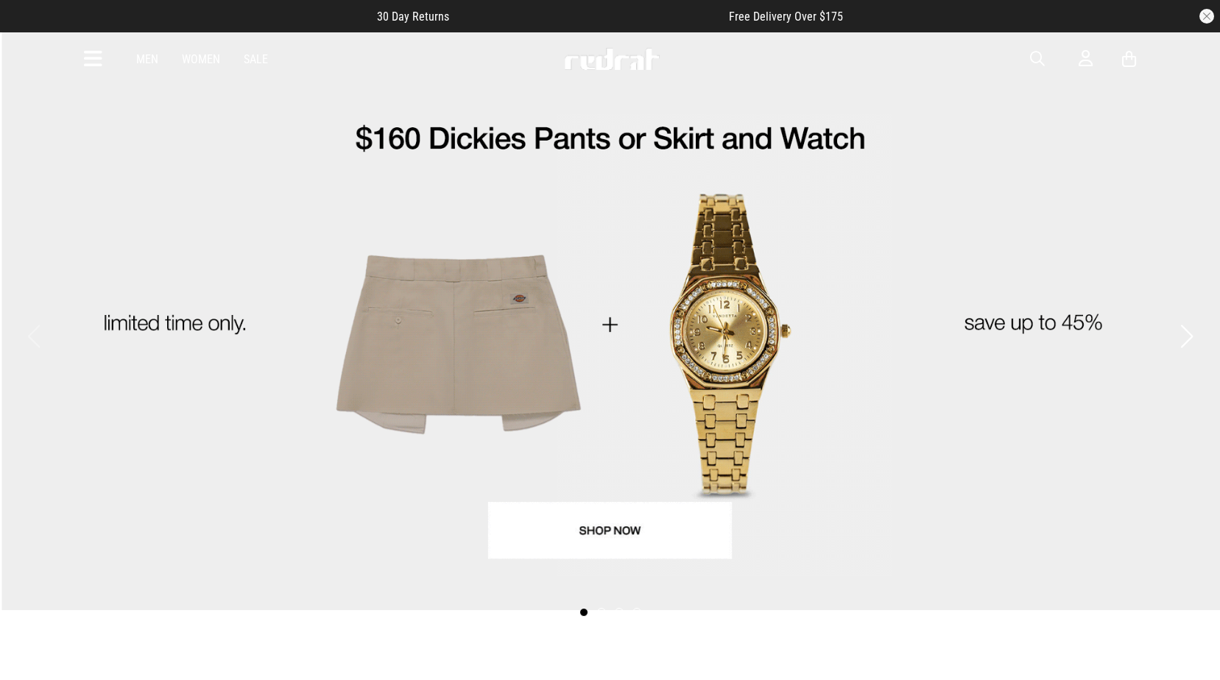
click at [1040, 53] on span "button" at bounding box center [1037, 59] width 15 height 18
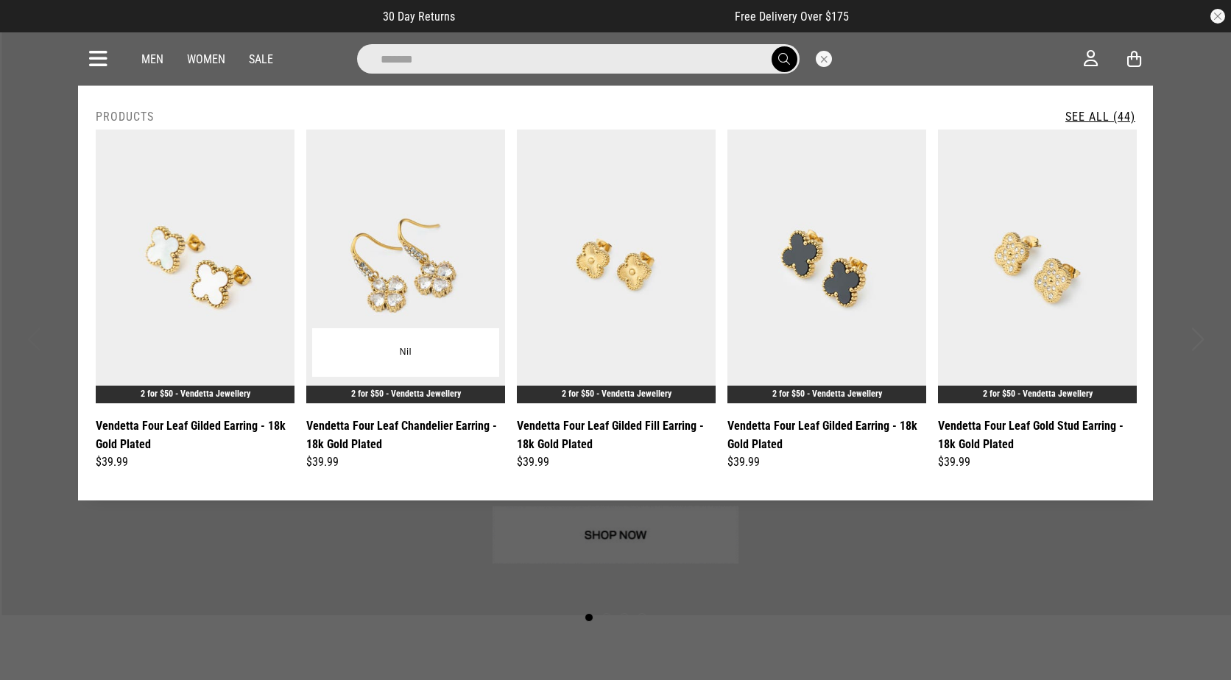
type input "*******"
click at [414, 272] on img at bounding box center [405, 267] width 199 height 274
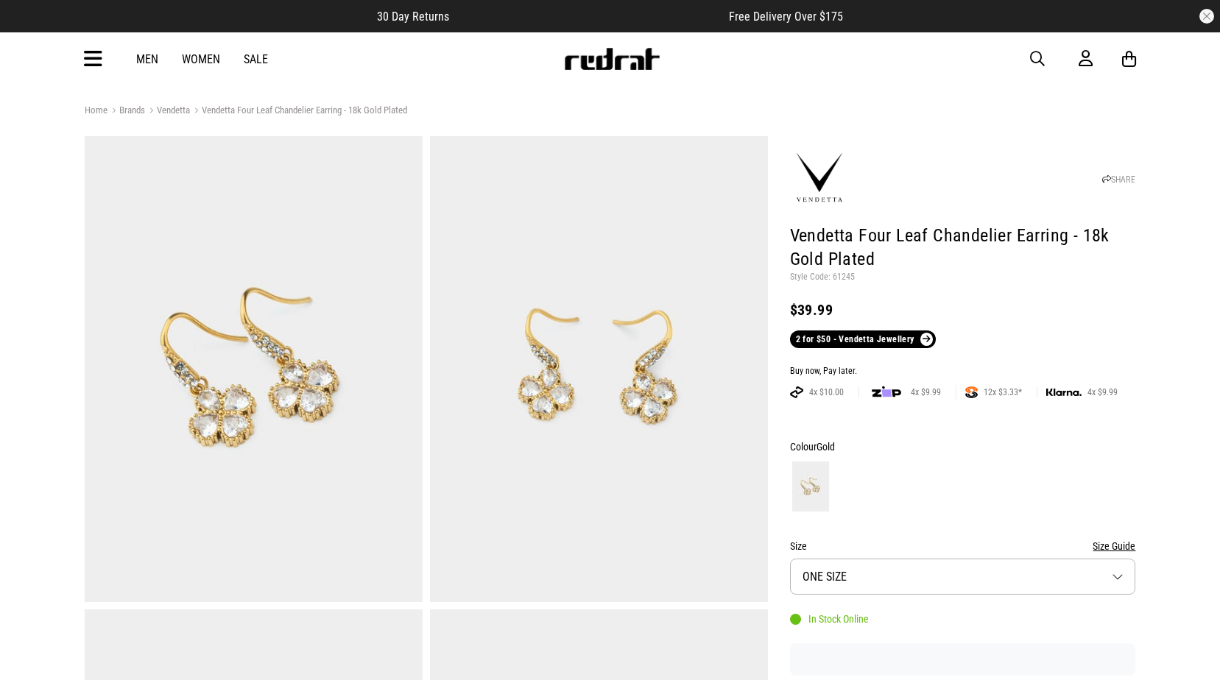
click at [1039, 61] on span "button" at bounding box center [1037, 59] width 15 height 18
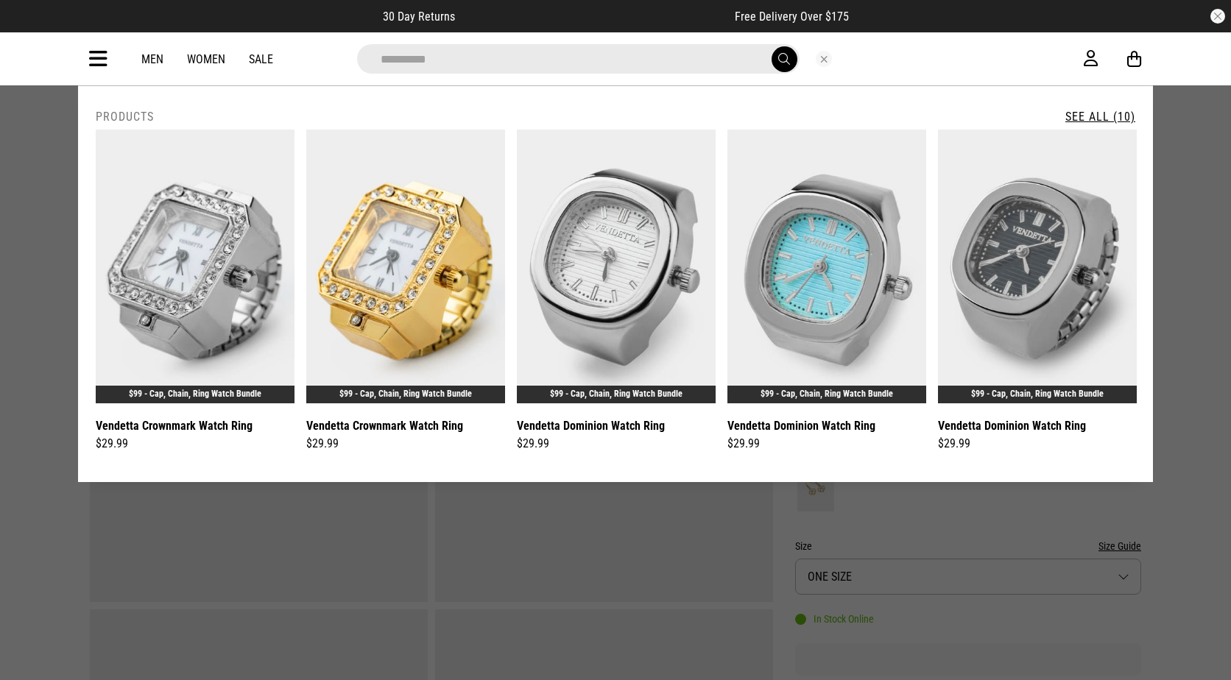
type input "**********"
click at [1093, 110] on link "See All (10)" at bounding box center [1100, 117] width 70 height 14
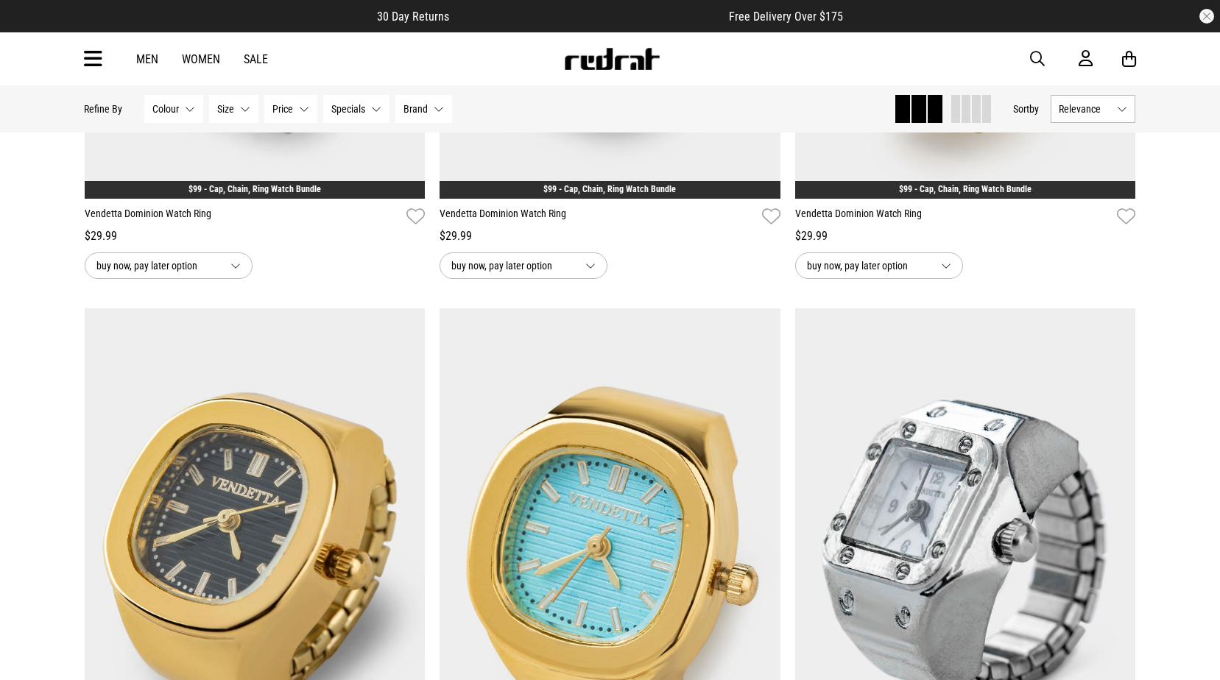
scroll to position [1325, 0]
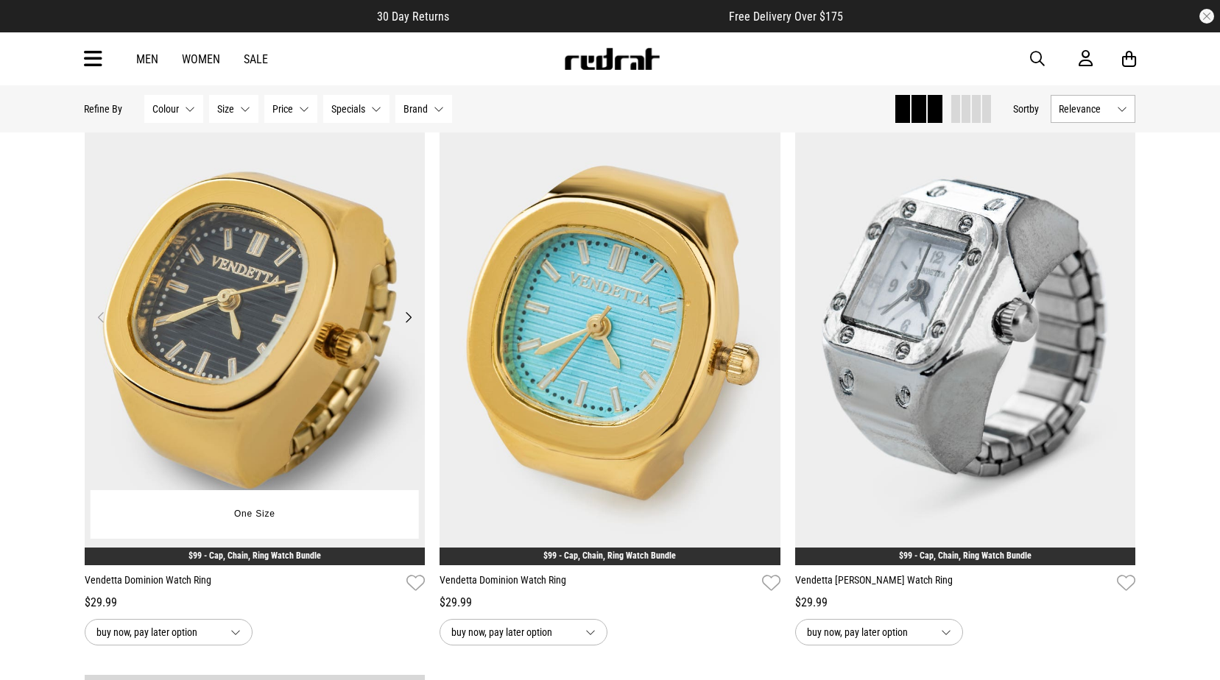
click at [236, 215] on img at bounding box center [255, 326] width 341 height 477
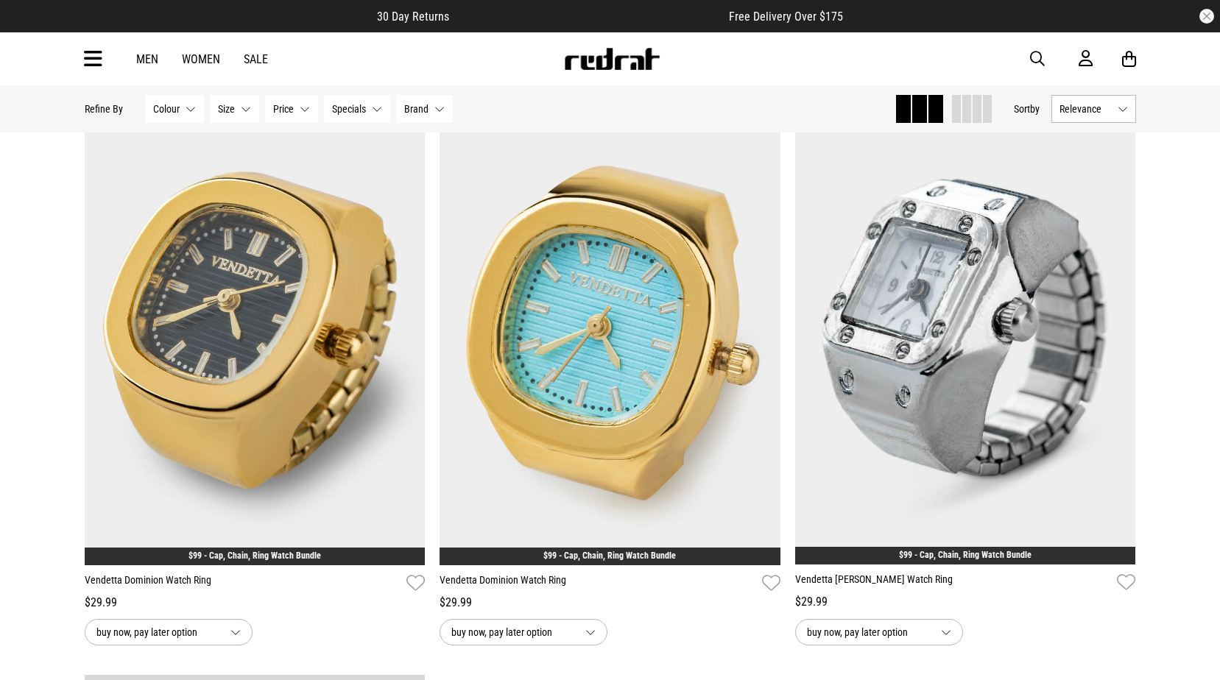
click at [1033, 55] on span "button" at bounding box center [1037, 59] width 15 height 18
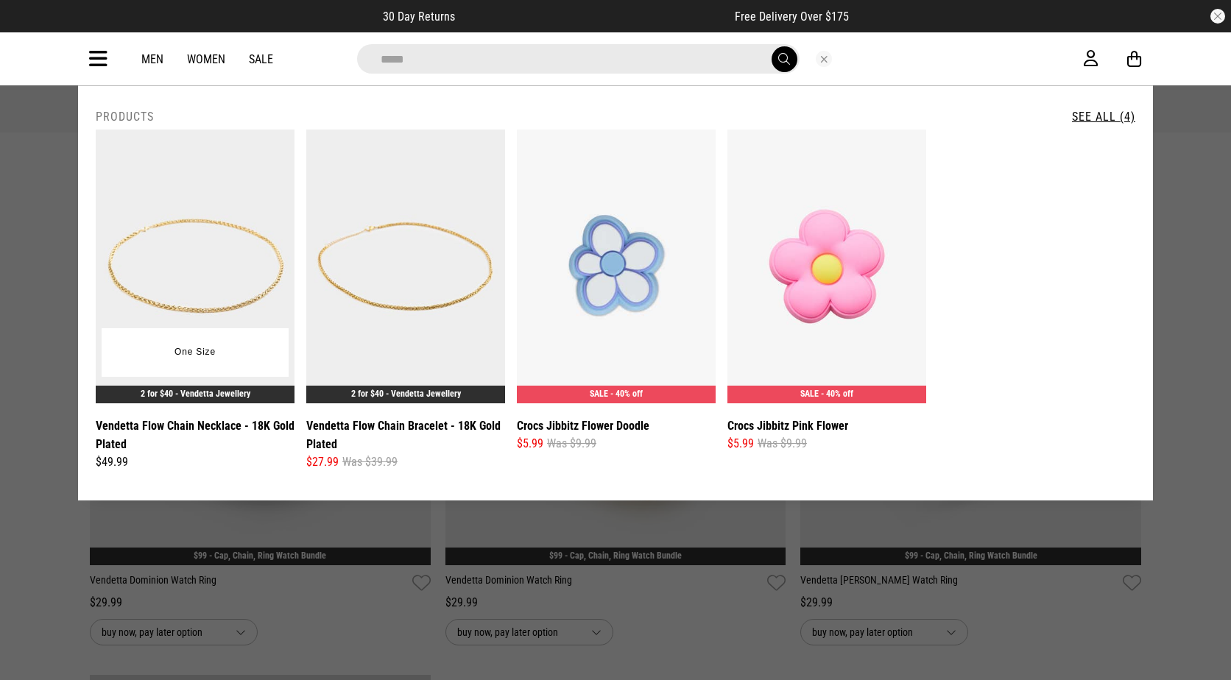
type input "****"
click at [216, 268] on img at bounding box center [195, 267] width 199 height 274
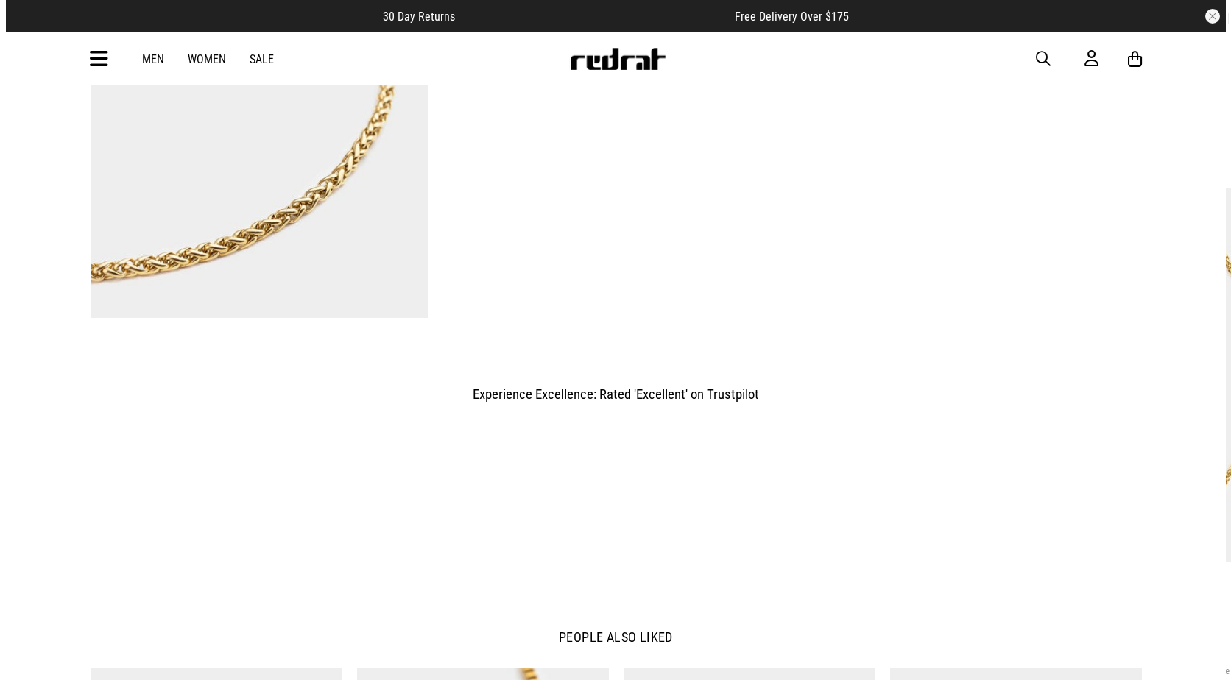
scroll to position [1251, 0]
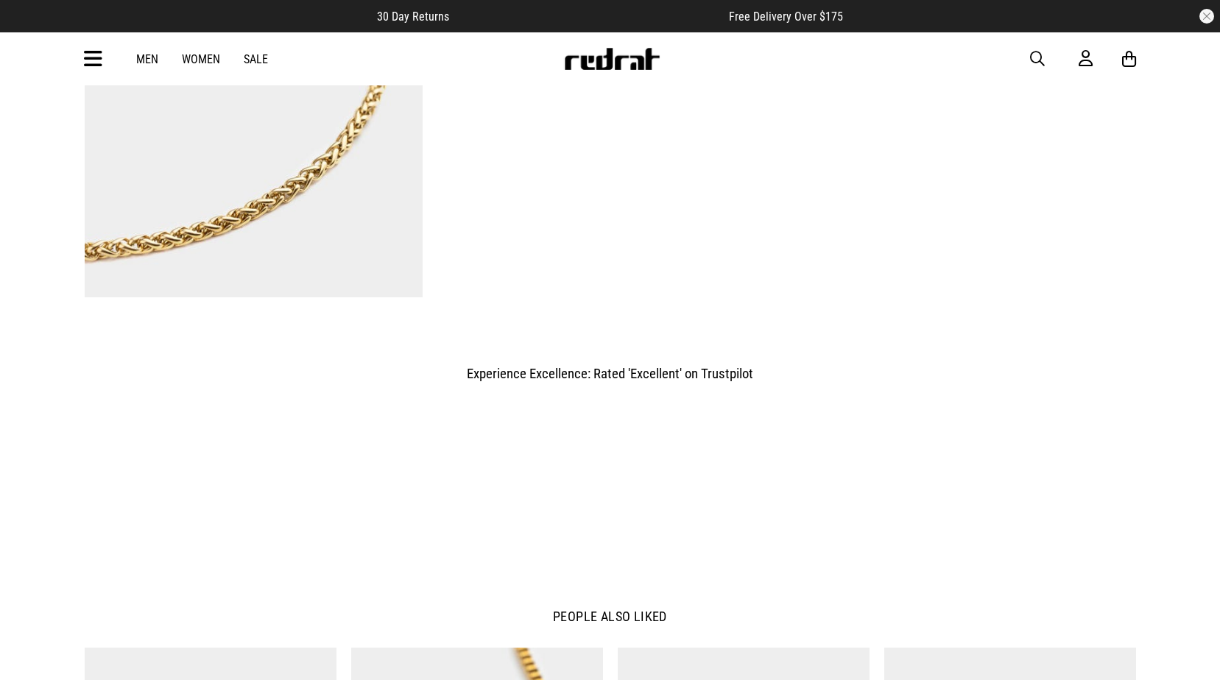
click at [1048, 68] on div "Men Women Sale Sign in New Back Footwear Back Mens Back Womens Back Youth & Kid…" at bounding box center [610, 58] width 1075 height 53
drag, startPoint x: 1042, startPoint y: 58, endPoint x: 1019, endPoint y: 60, distance: 23.7
click at [1042, 58] on span "button" at bounding box center [1037, 59] width 15 height 18
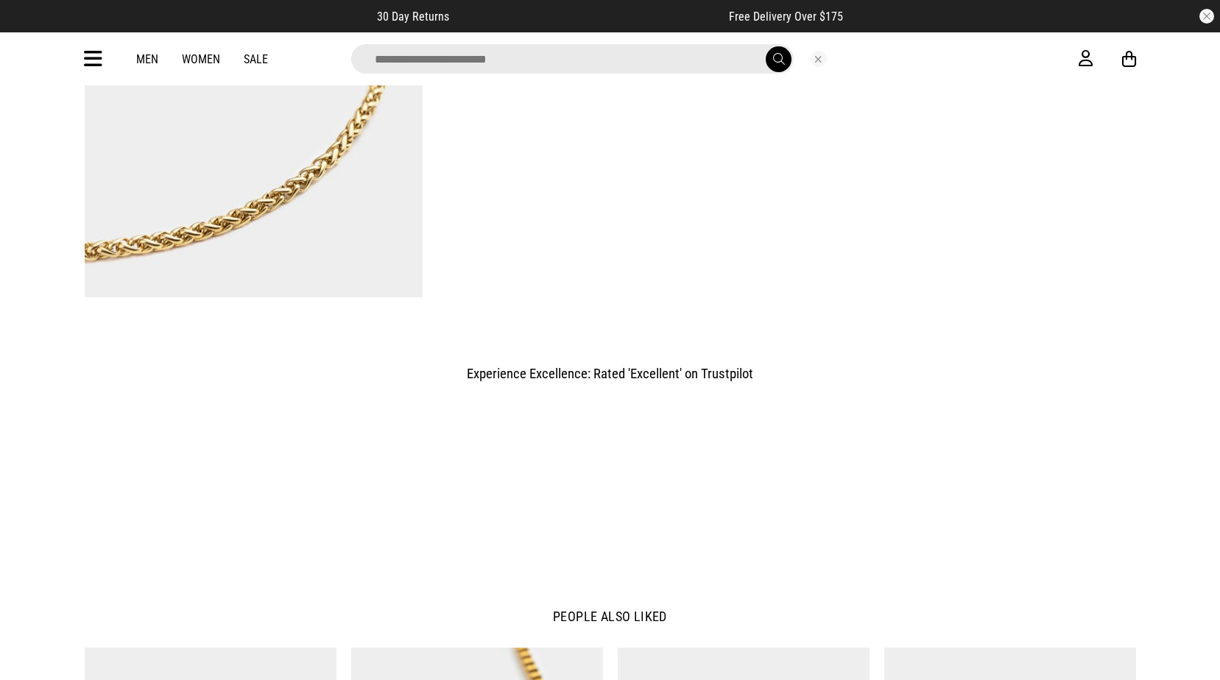
click at [708, 67] on input "search" at bounding box center [572, 58] width 442 height 29
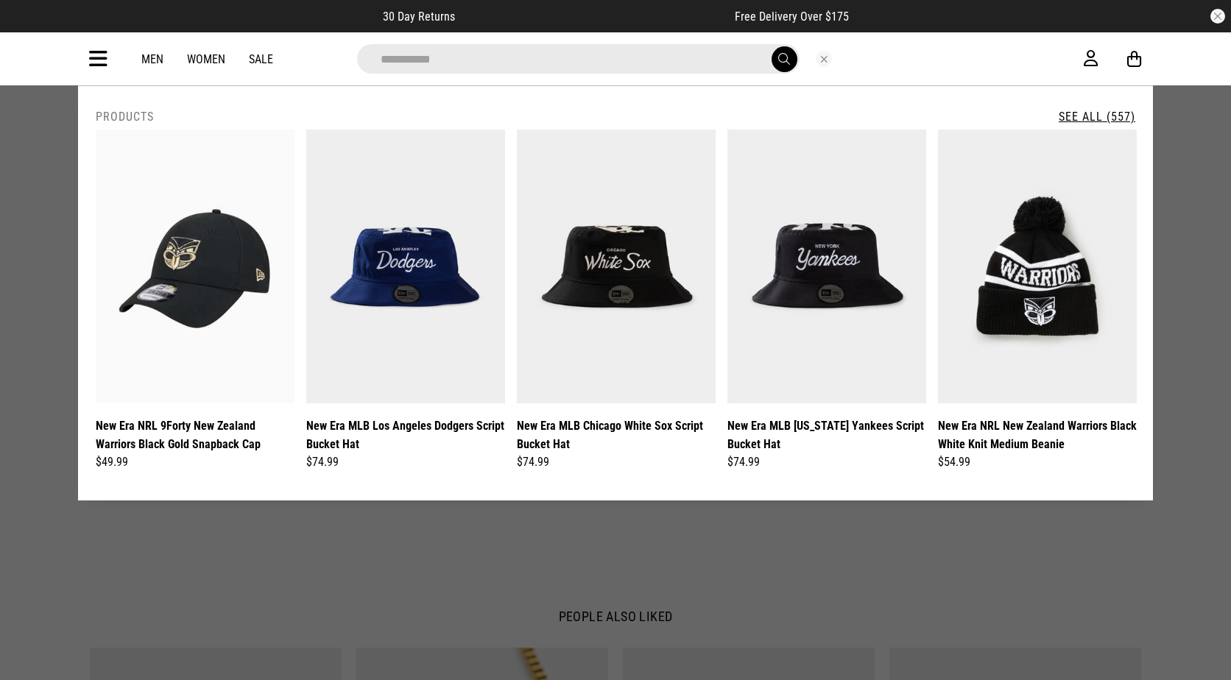
type input "**********"
click at [771, 46] on button "submit" at bounding box center [784, 59] width 26 height 26
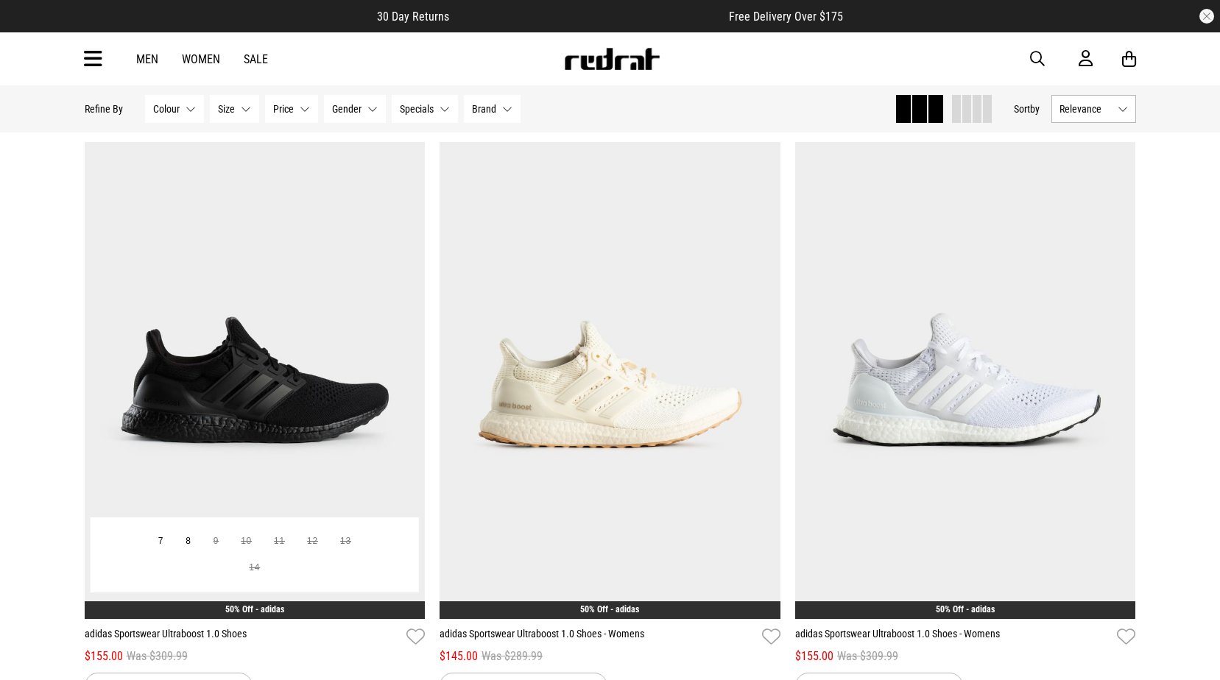
scroll to position [74, 0]
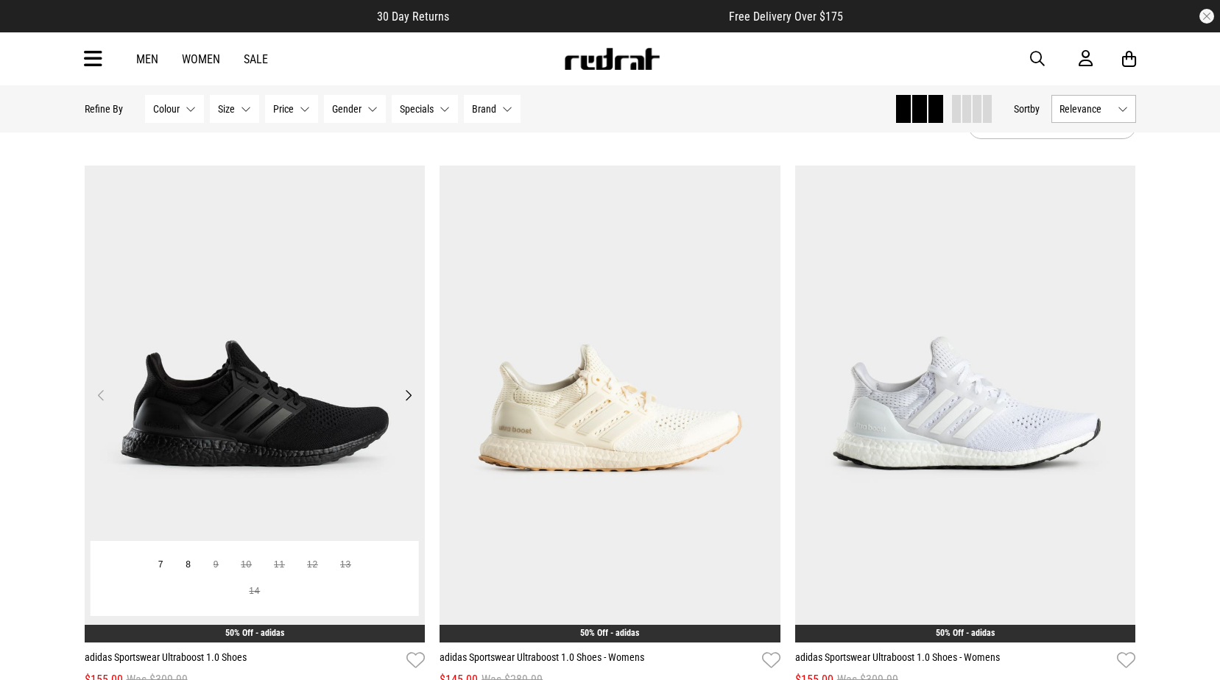
drag, startPoint x: 414, startPoint y: 291, endPoint x: 276, endPoint y: 290, distance: 138.4
click at [276, 290] on img at bounding box center [255, 404] width 341 height 477
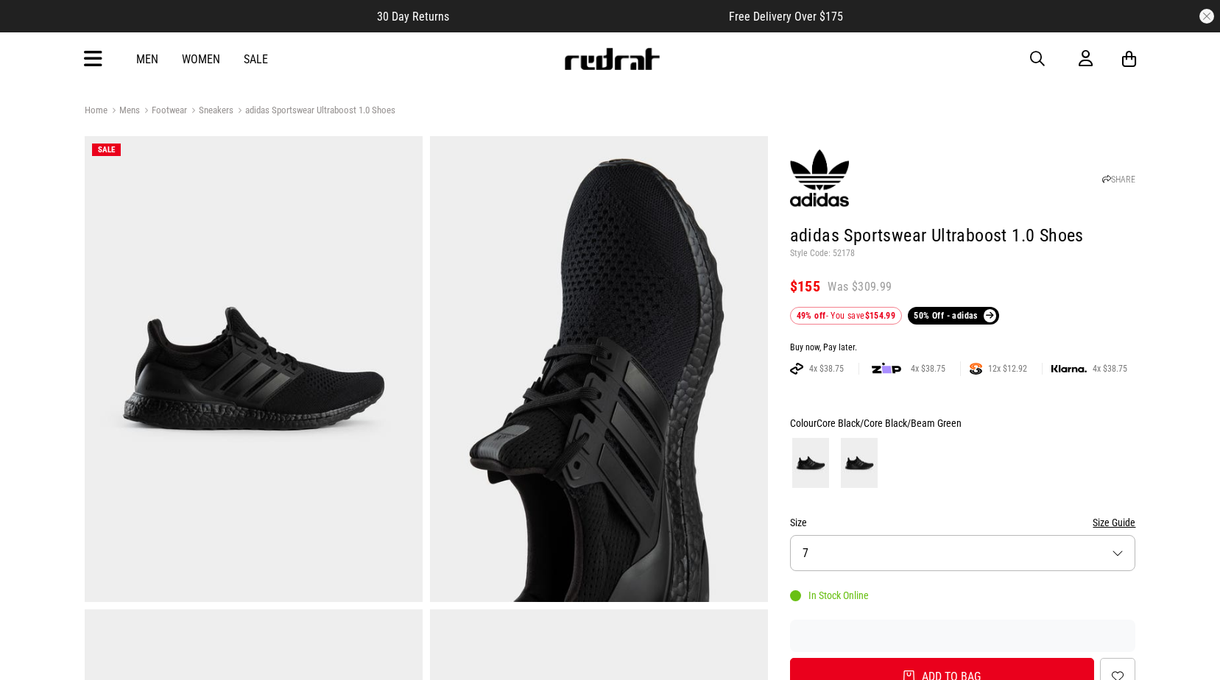
click at [844, 252] on p "Style Code: 52178" at bounding box center [963, 254] width 346 height 12
copy p "52178"
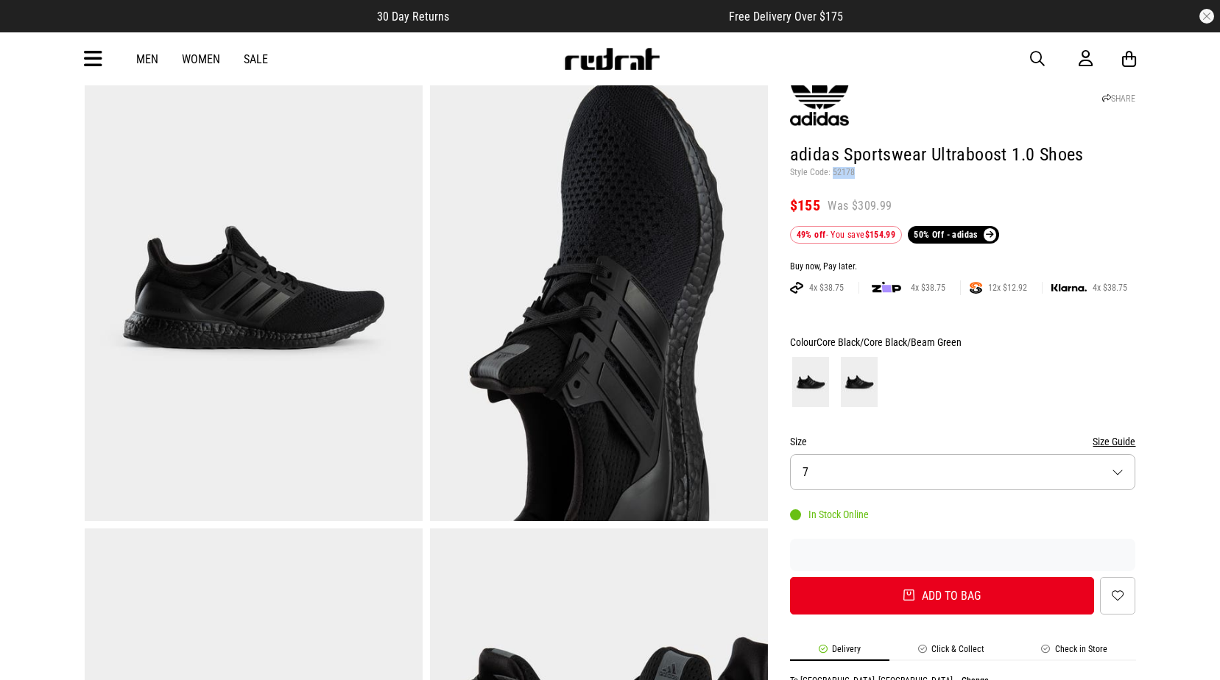
scroll to position [221, 0]
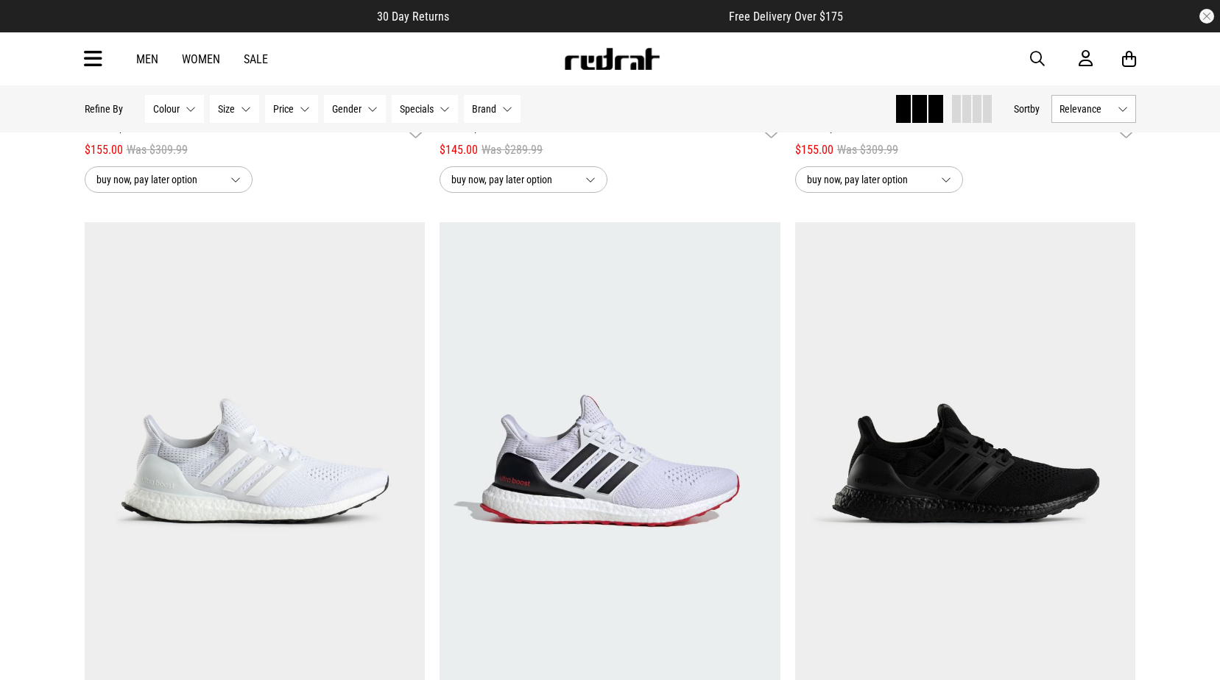
scroll to position [606, 0]
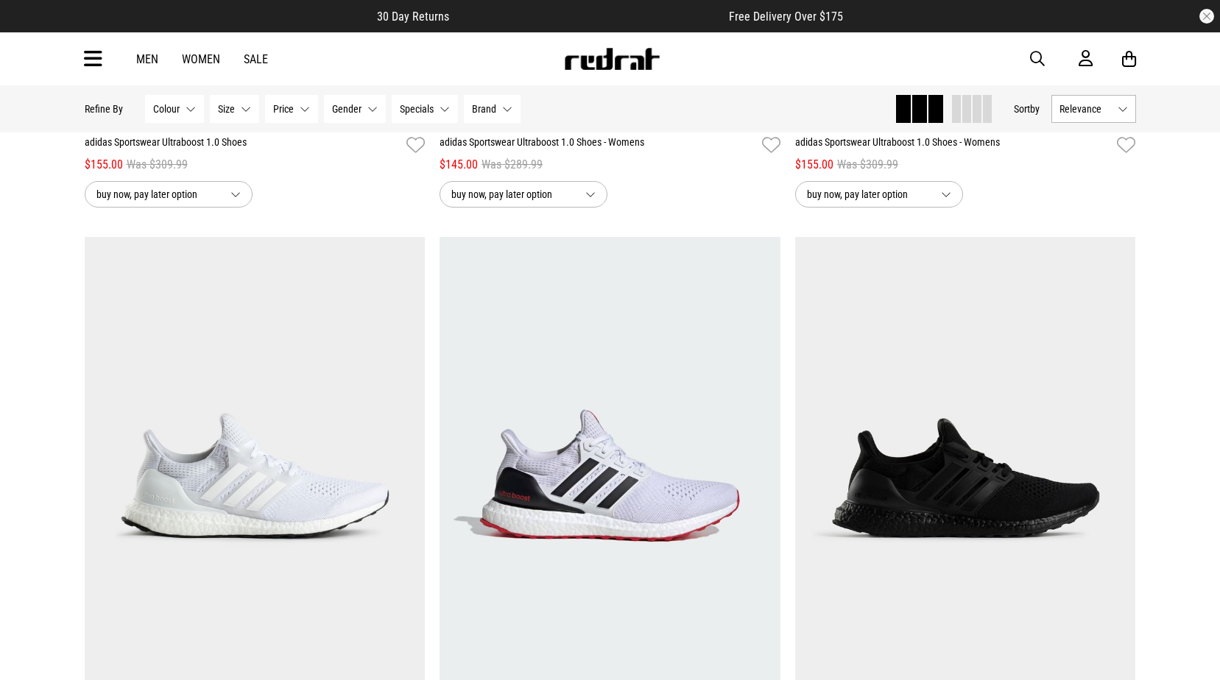
click at [1195, 187] on div "**********" at bounding box center [610, 493] width 1220 height 2031
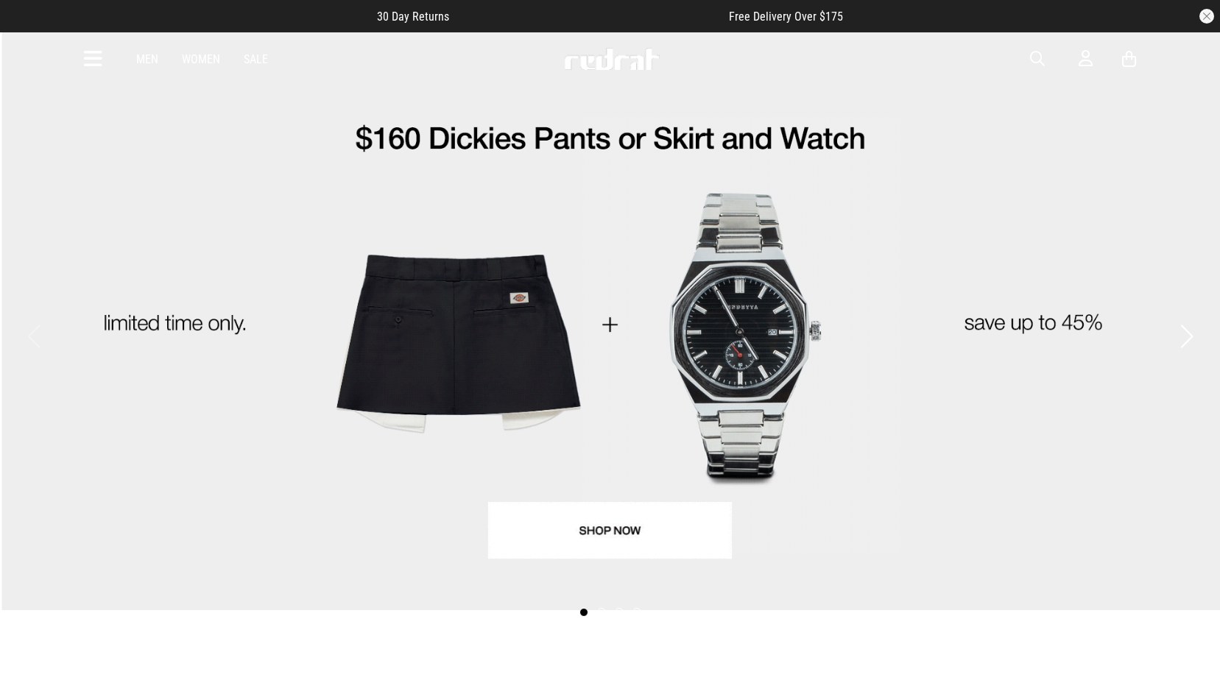
drag, startPoint x: 0, startPoint y: 0, endPoint x: 1036, endPoint y: 54, distance: 1037.7
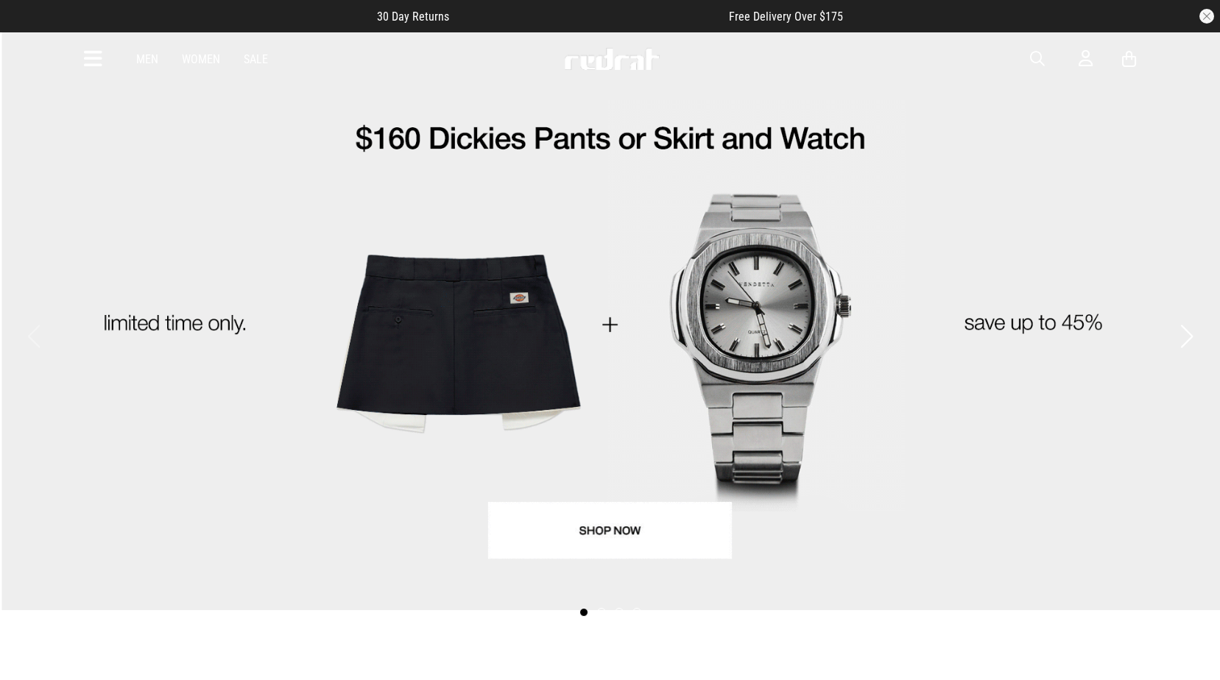
click at [1038, 61] on span "button" at bounding box center [1037, 59] width 15 height 18
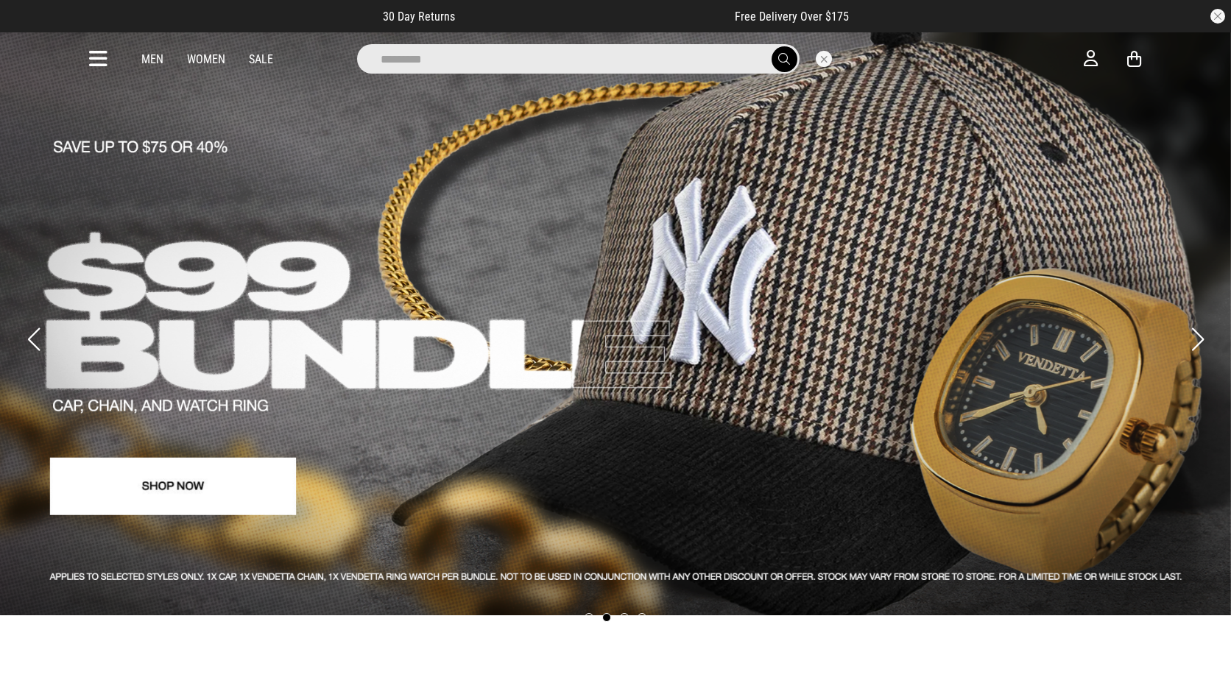
type input "*********"
click at [771, 46] on button "submit" at bounding box center [784, 59] width 26 height 26
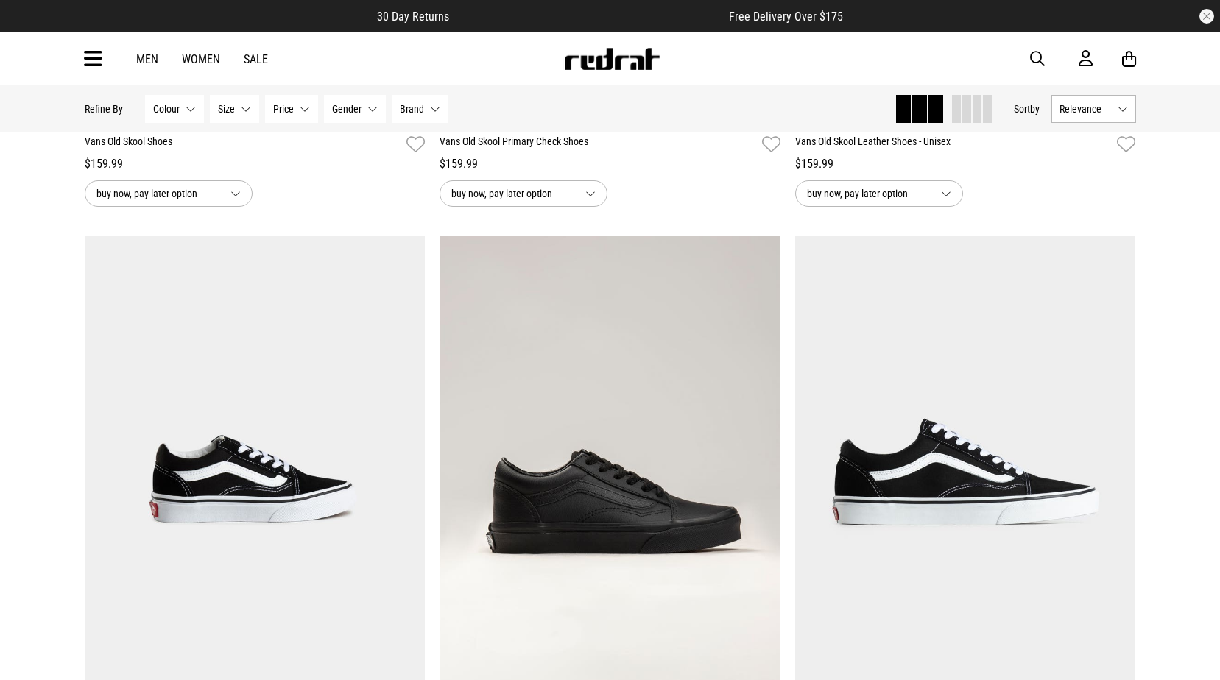
scroll to position [810, 0]
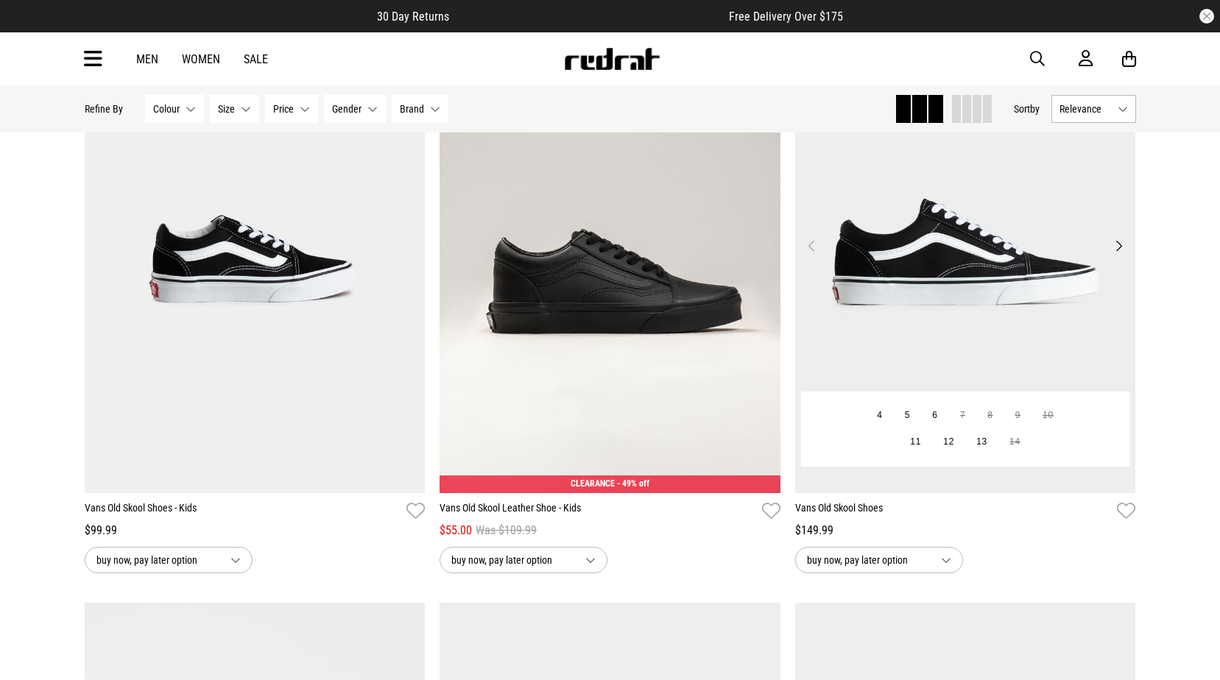
click at [984, 310] on img at bounding box center [965, 254] width 341 height 477
